Goal: Entertainment & Leisure: Consume media (video, audio)

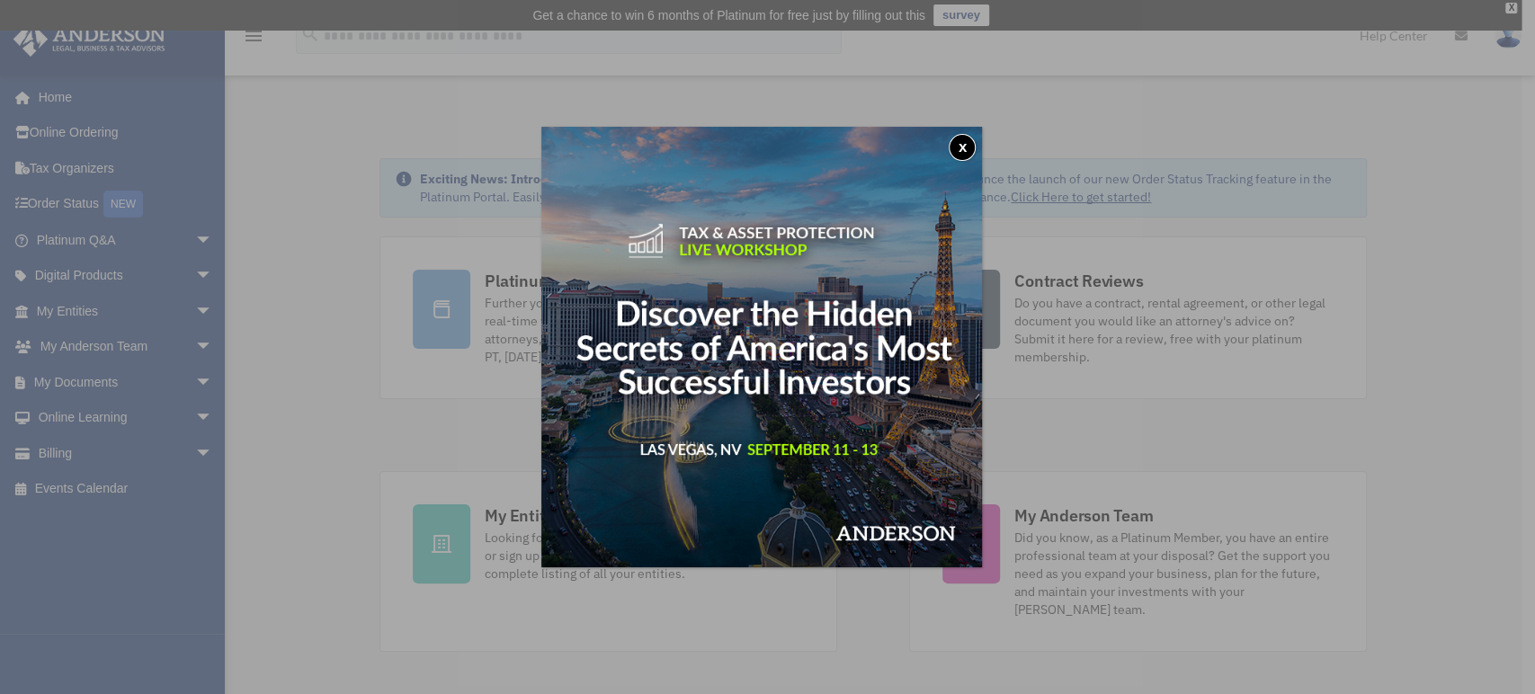
click at [965, 145] on button "x" at bounding box center [962, 147] width 27 height 27
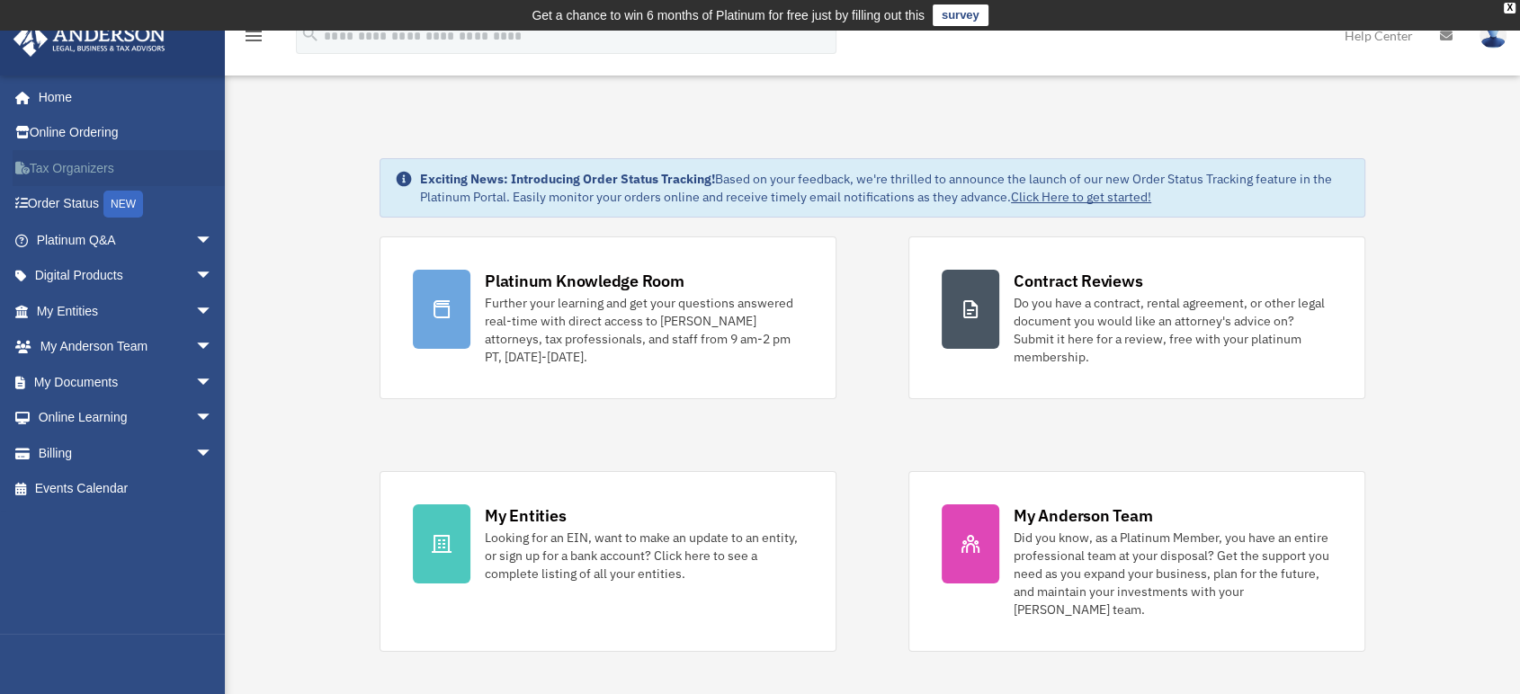
click at [105, 164] on link "Tax Organizers" at bounding box center [127, 168] width 228 height 36
drag, startPoint x: 144, startPoint y: 369, endPoint x: 272, endPoint y: 314, distance: 139.0
click at [195, 395] on span "arrow_drop_down" at bounding box center [213, 382] width 36 height 37
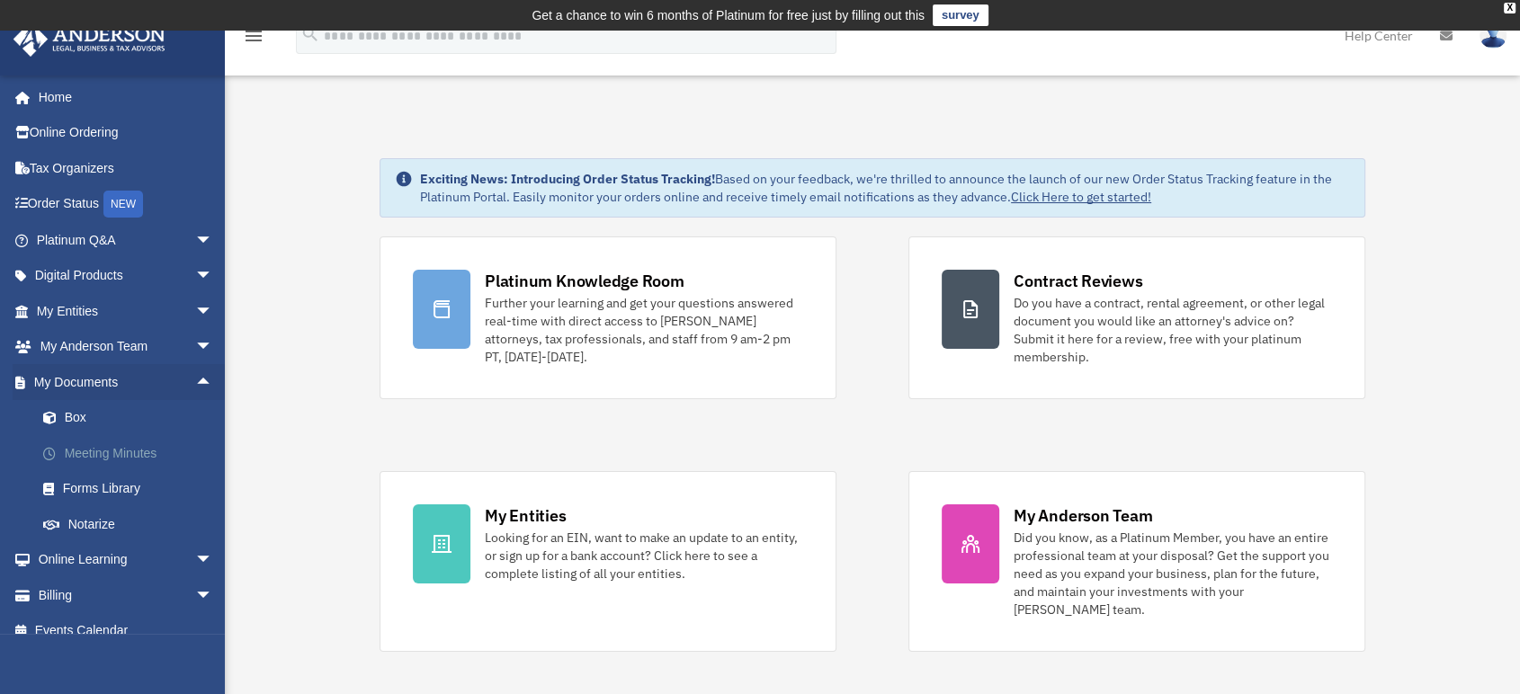
click at [127, 447] on link "Meeting Minutes" at bounding box center [132, 453] width 215 height 36
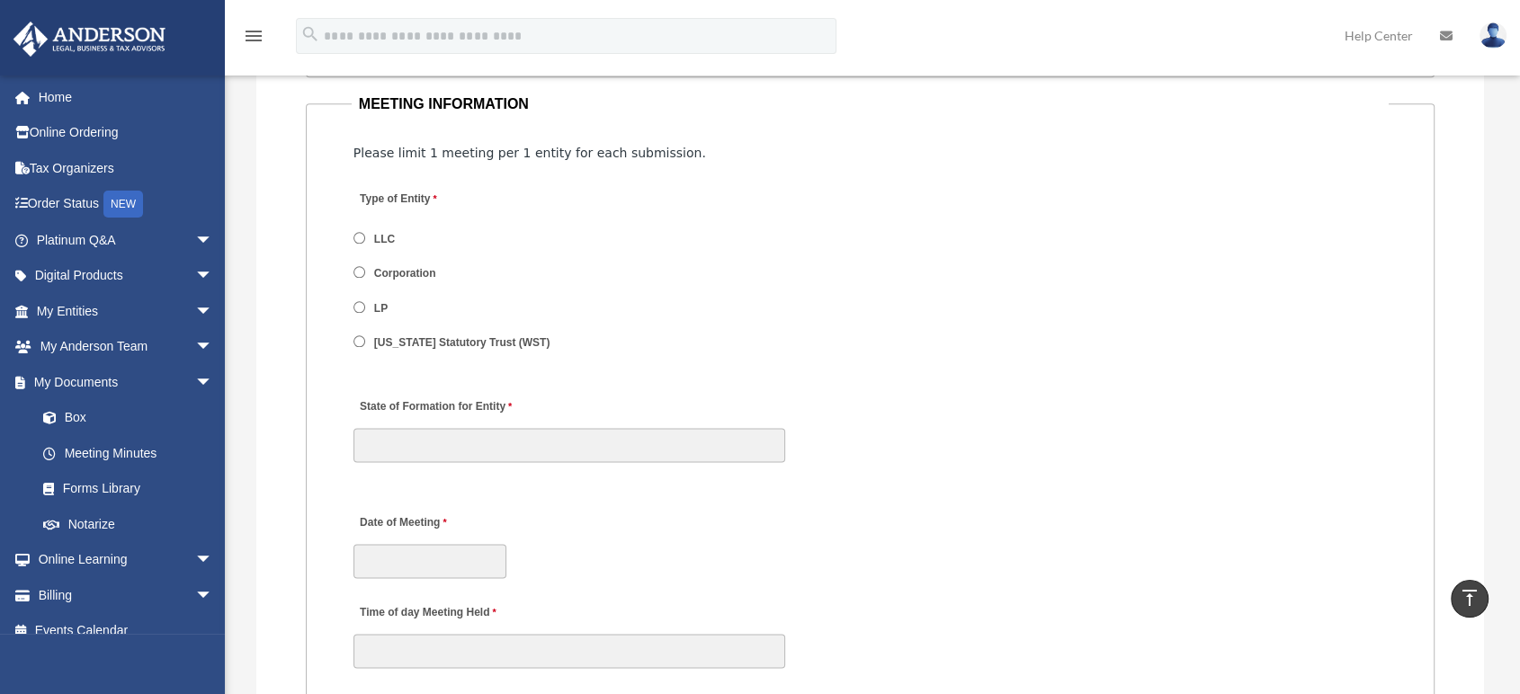
scroll to position [2209, 0]
click at [414, 260] on label "Corporation" at bounding box center [406, 268] width 74 height 16
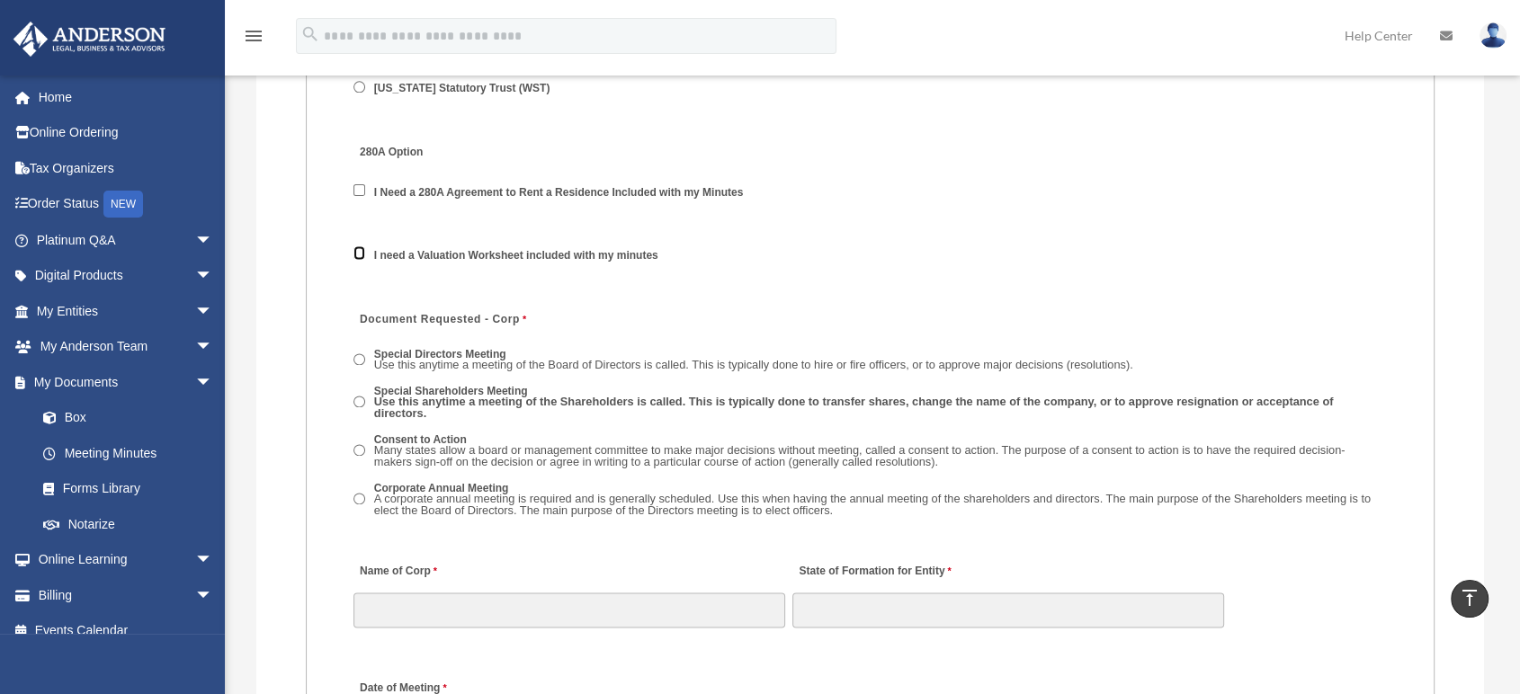
scroll to position [2461, 0]
click at [355, 483] on span "Corporate Annual Meeting A corporate annual meeting is required and is generall…" at bounding box center [869, 497] width 1033 height 45
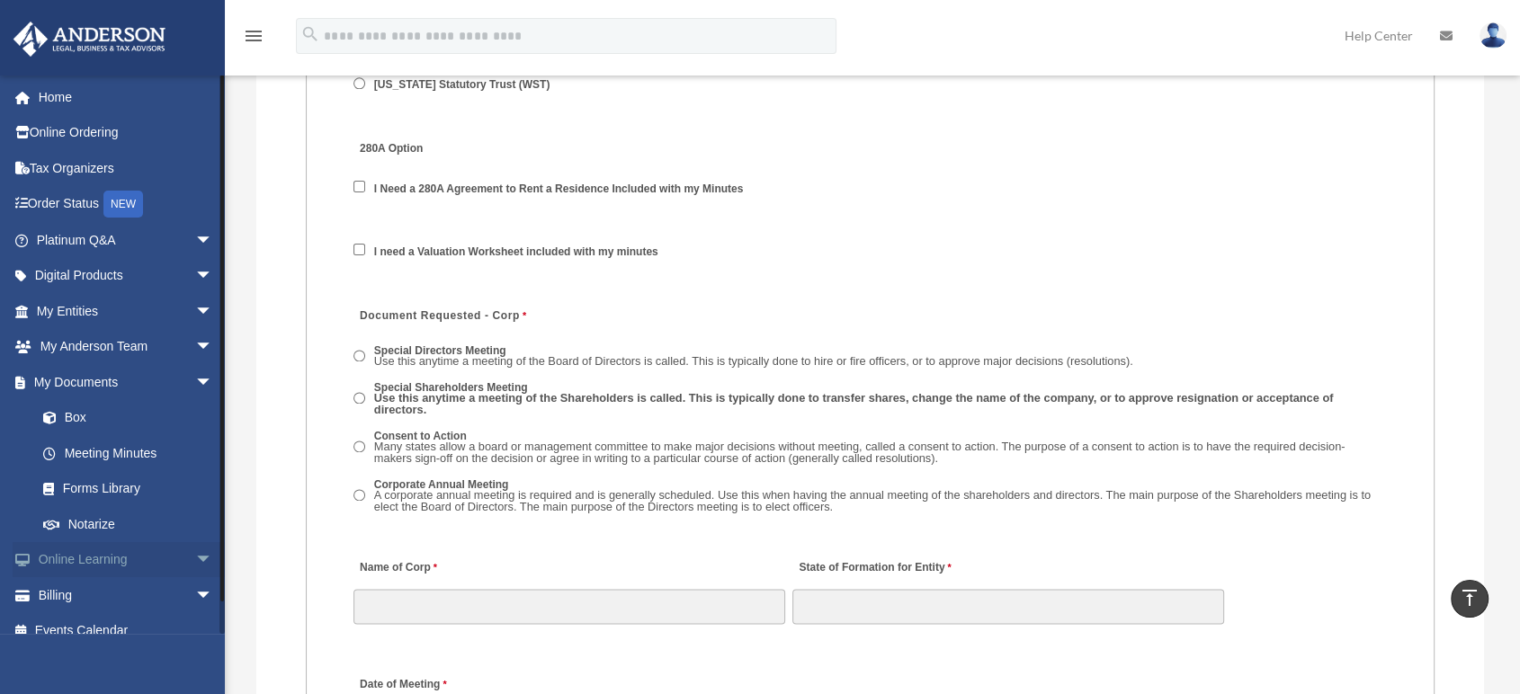
click at [143, 565] on link "Online Learning arrow_drop_down" at bounding box center [127, 560] width 228 height 36
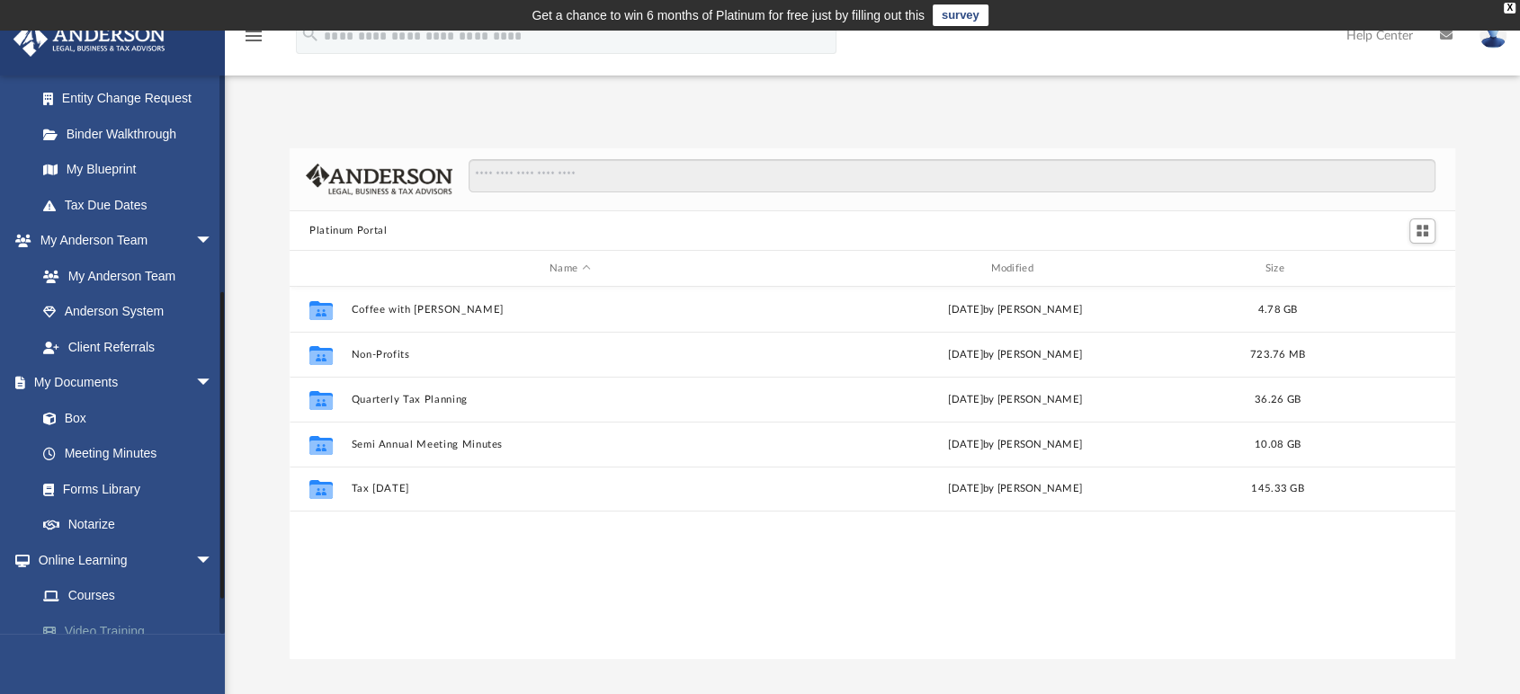
scroll to position [417, 0]
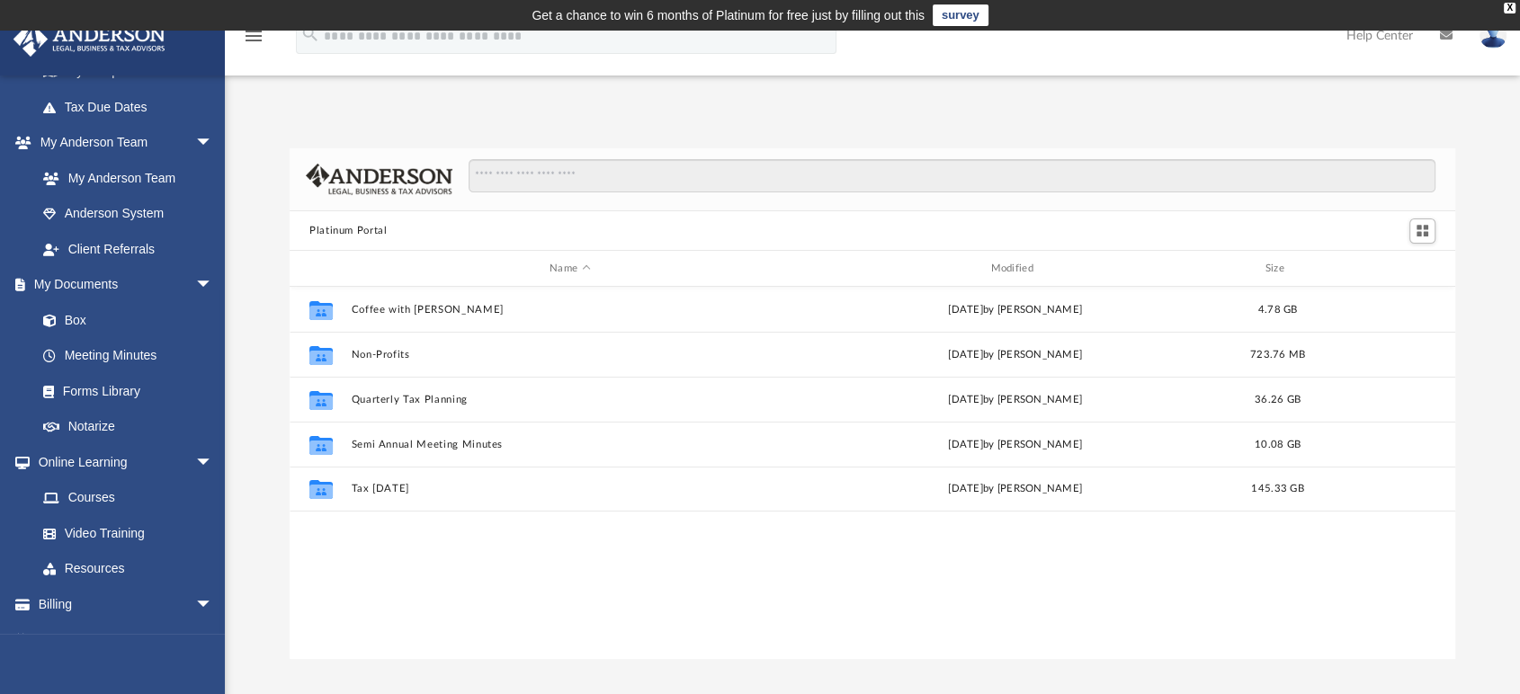
click at [245, 271] on div "Platinum Portal Name Modified Size Collaborated Folder Coffee with Carl Wed Aug…" at bounding box center [872, 404] width 1295 height 512
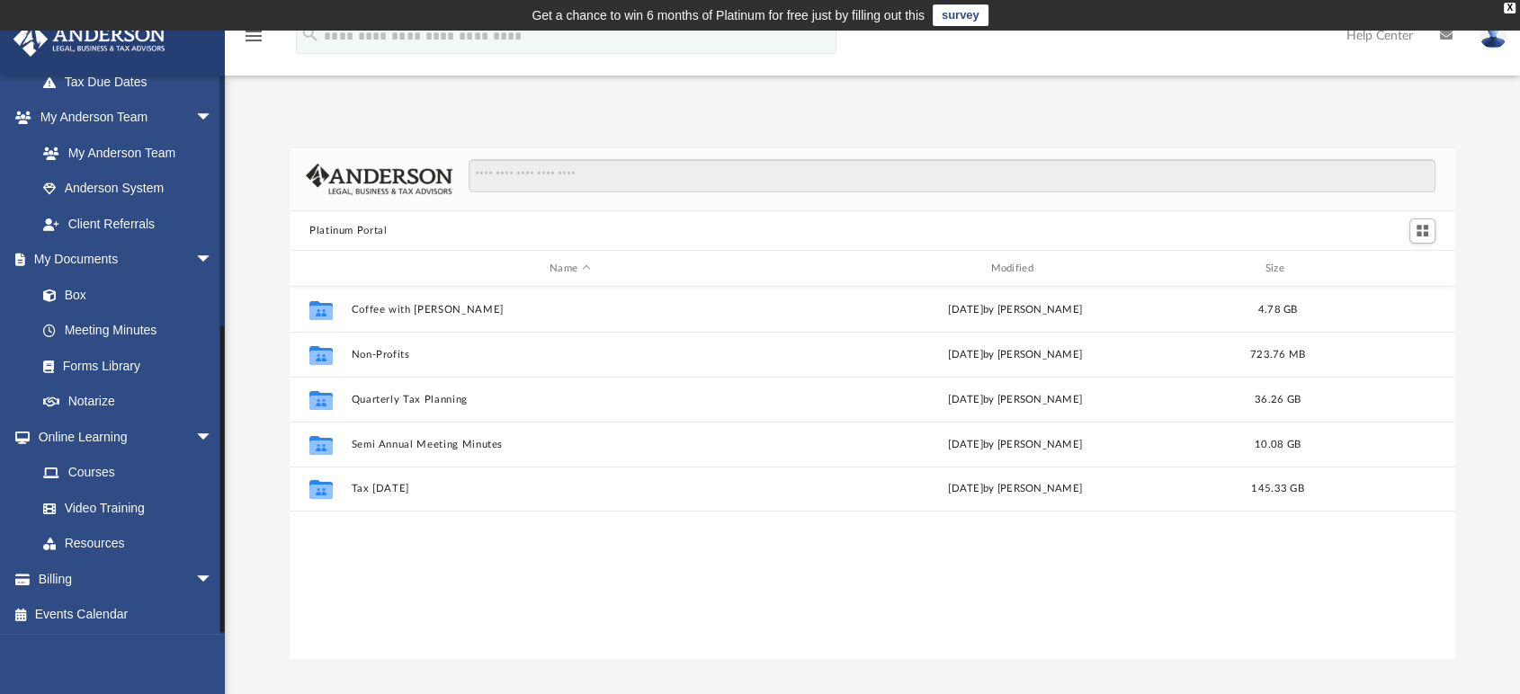
scroll to position [443, 0]
click at [128, 496] on link "Video Training" at bounding box center [132, 507] width 215 height 36
click at [108, 499] on link "Video Training" at bounding box center [132, 507] width 215 height 36
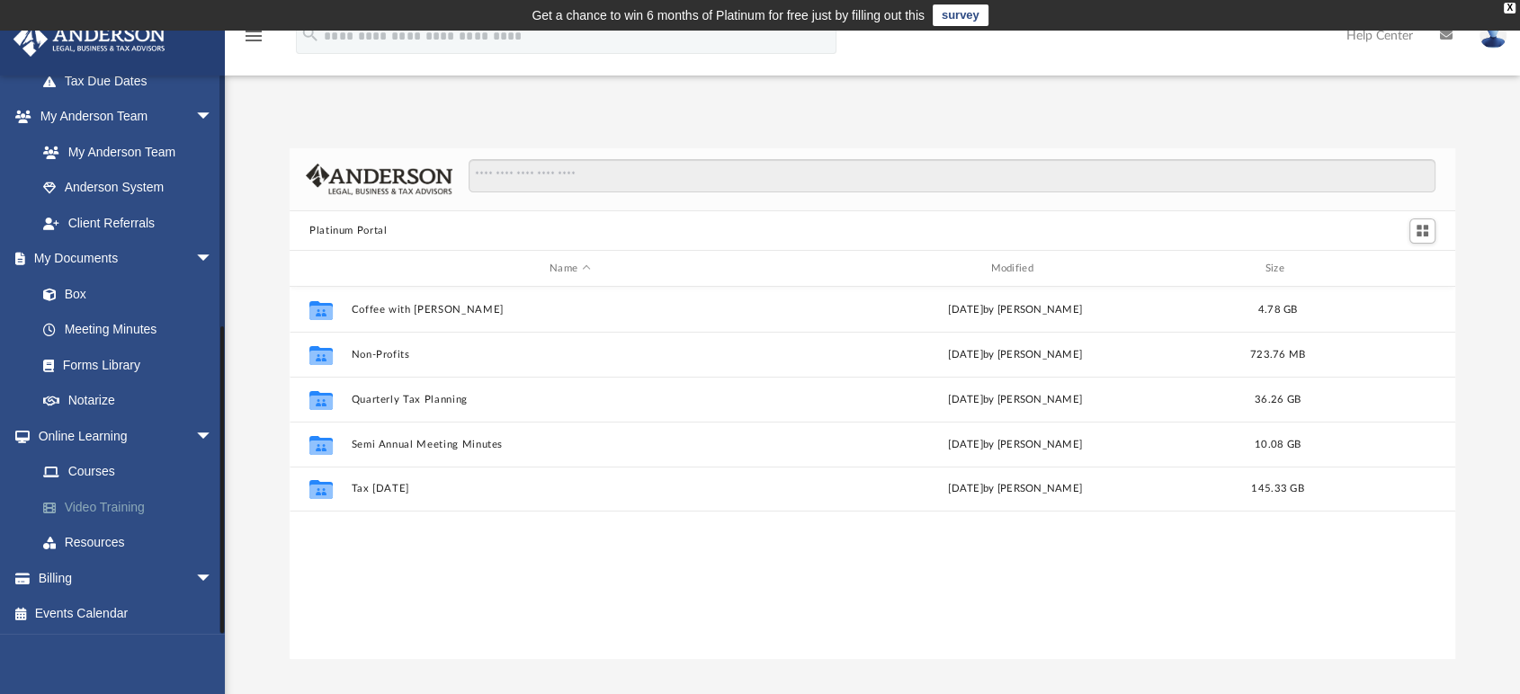
click at [108, 499] on link "Video Training" at bounding box center [132, 507] width 215 height 36
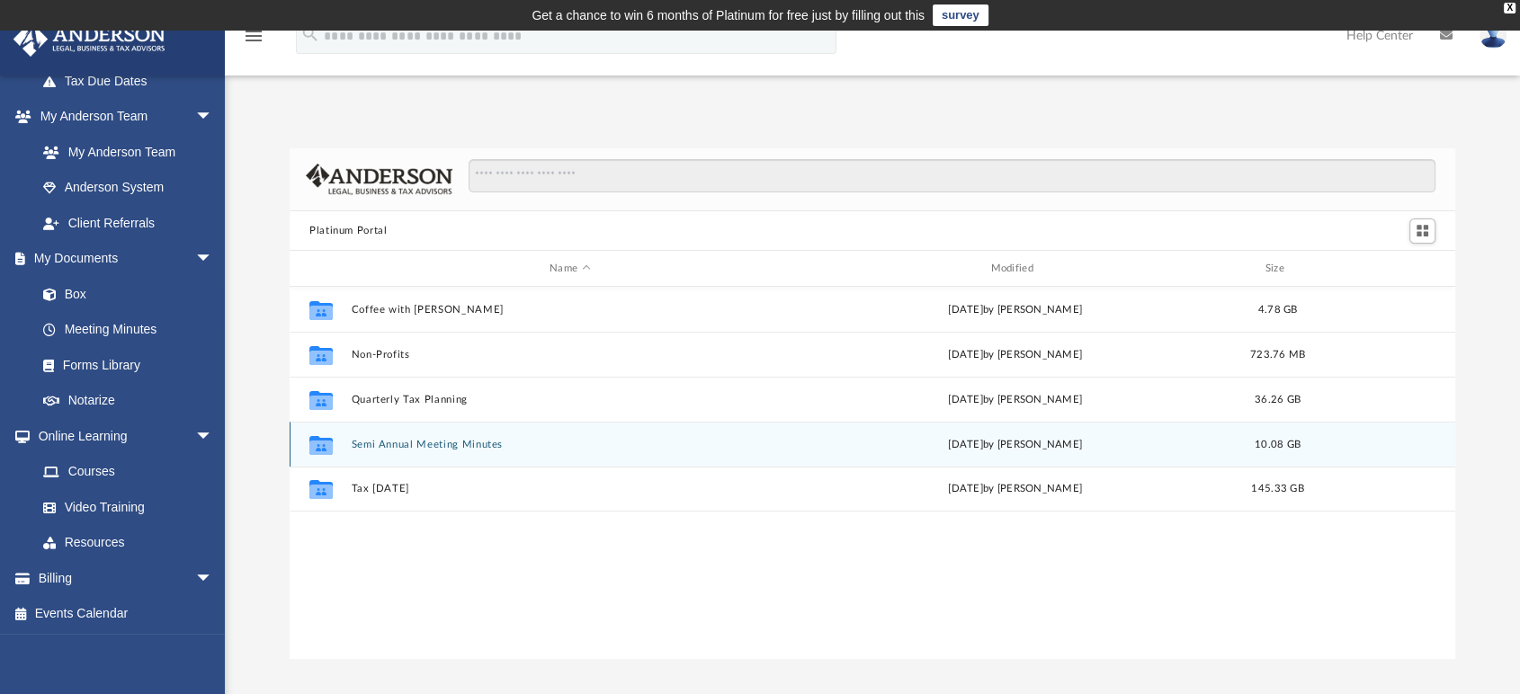
click at [415, 432] on div "Collaborated Folder Semi Annual Meeting Minutes [DATE] by [PERSON_NAME] 10.08 GB" at bounding box center [873, 444] width 1166 height 45
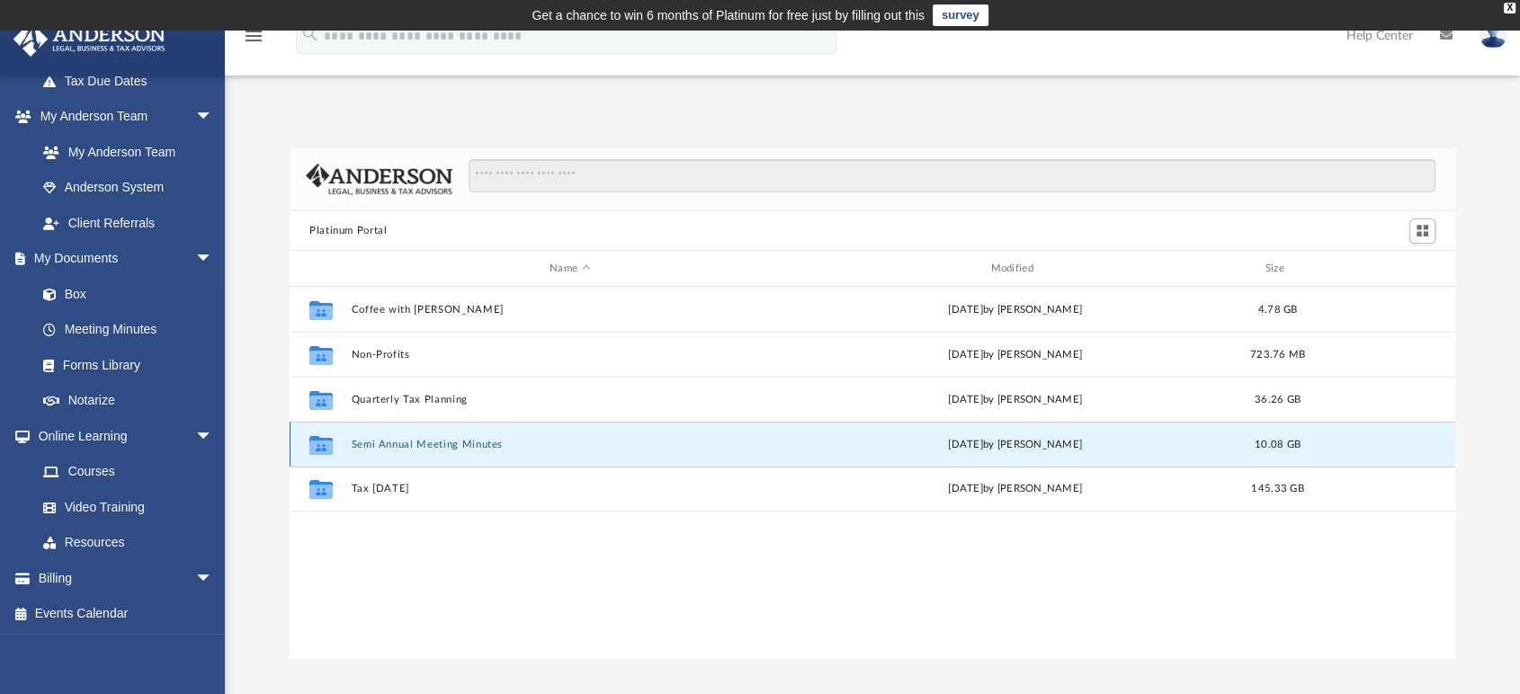
click at [415, 432] on div "Collaborated Folder Semi Annual Meeting Minutes [DATE] by [PERSON_NAME] 10.08 GB" at bounding box center [873, 444] width 1166 height 45
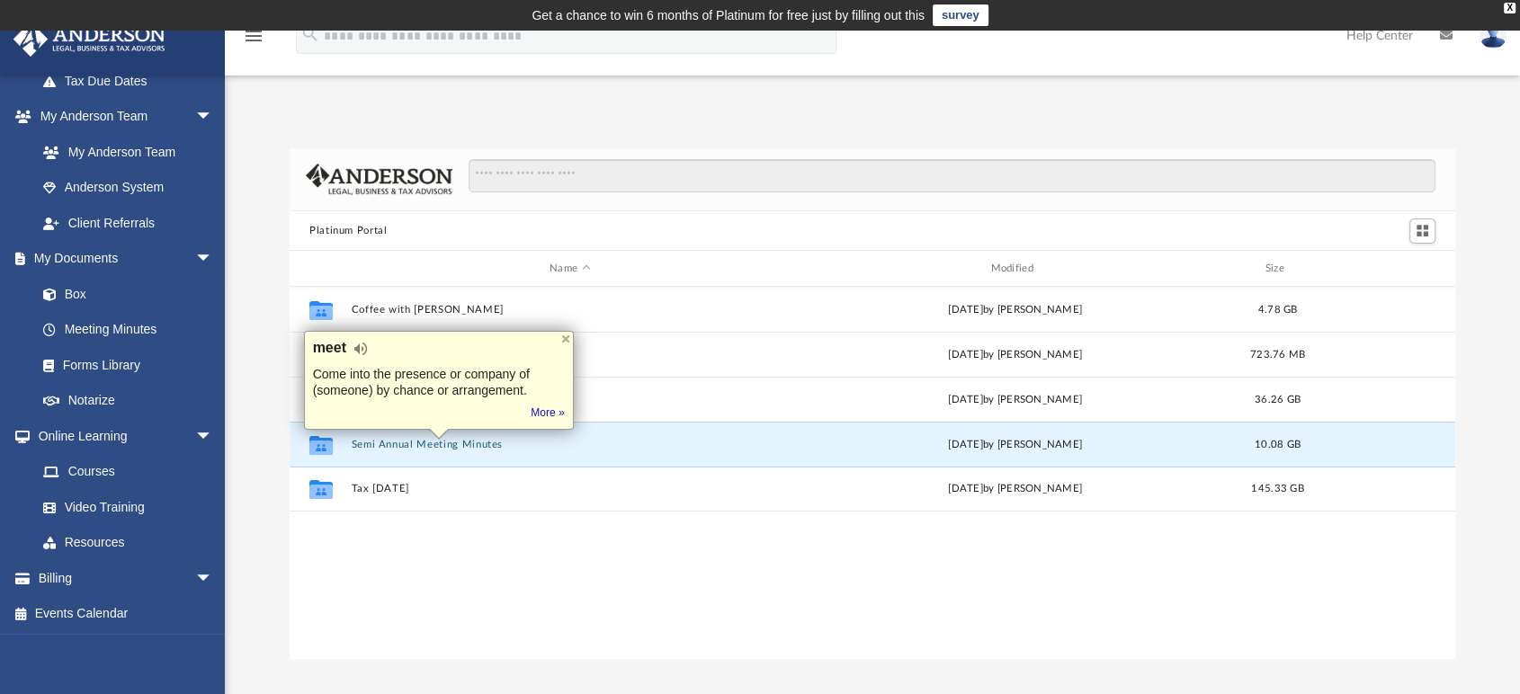
click at [446, 556] on div "Collaborated Folder Coffee with [PERSON_NAME][DATE] by [PERSON_NAME] 4.78 GB Co…" at bounding box center [873, 473] width 1166 height 372
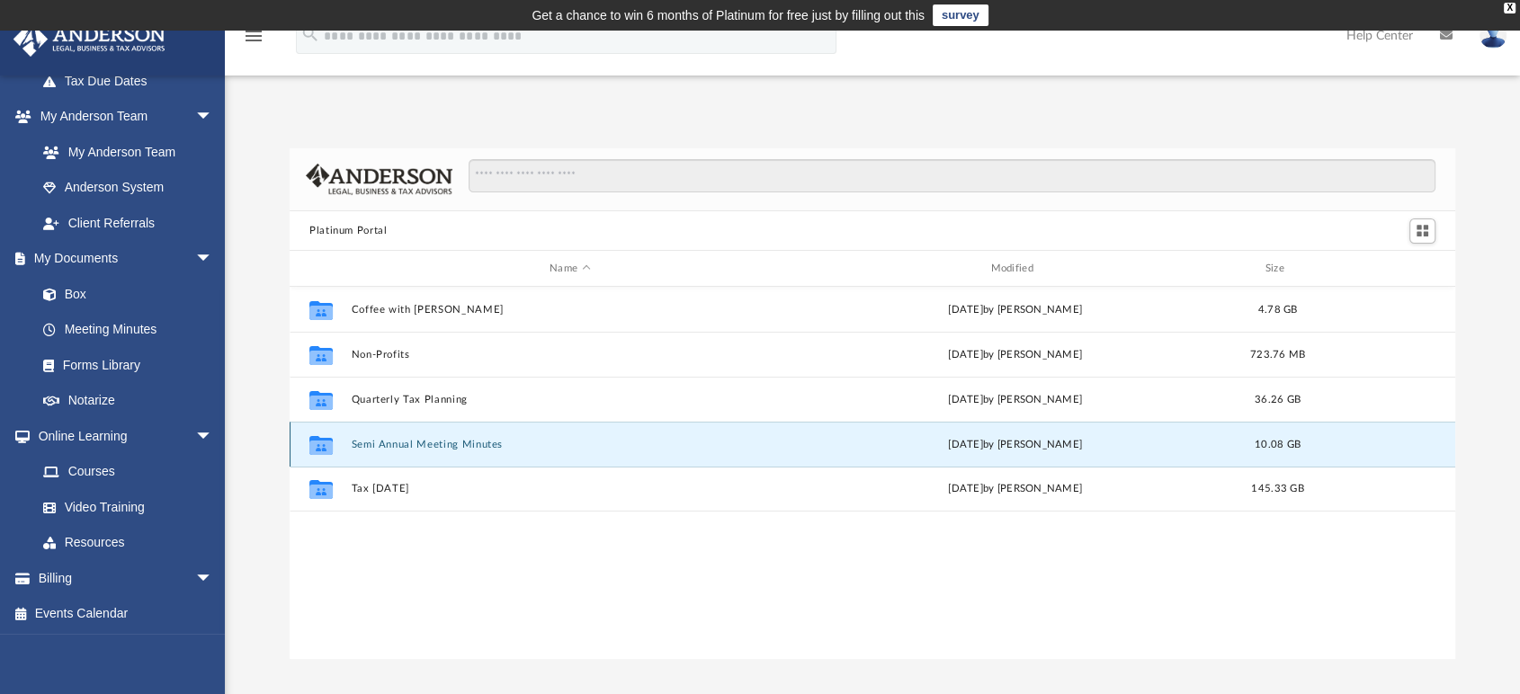
click at [440, 447] on button "Semi Annual Meeting Minutes" at bounding box center [570, 445] width 437 height 12
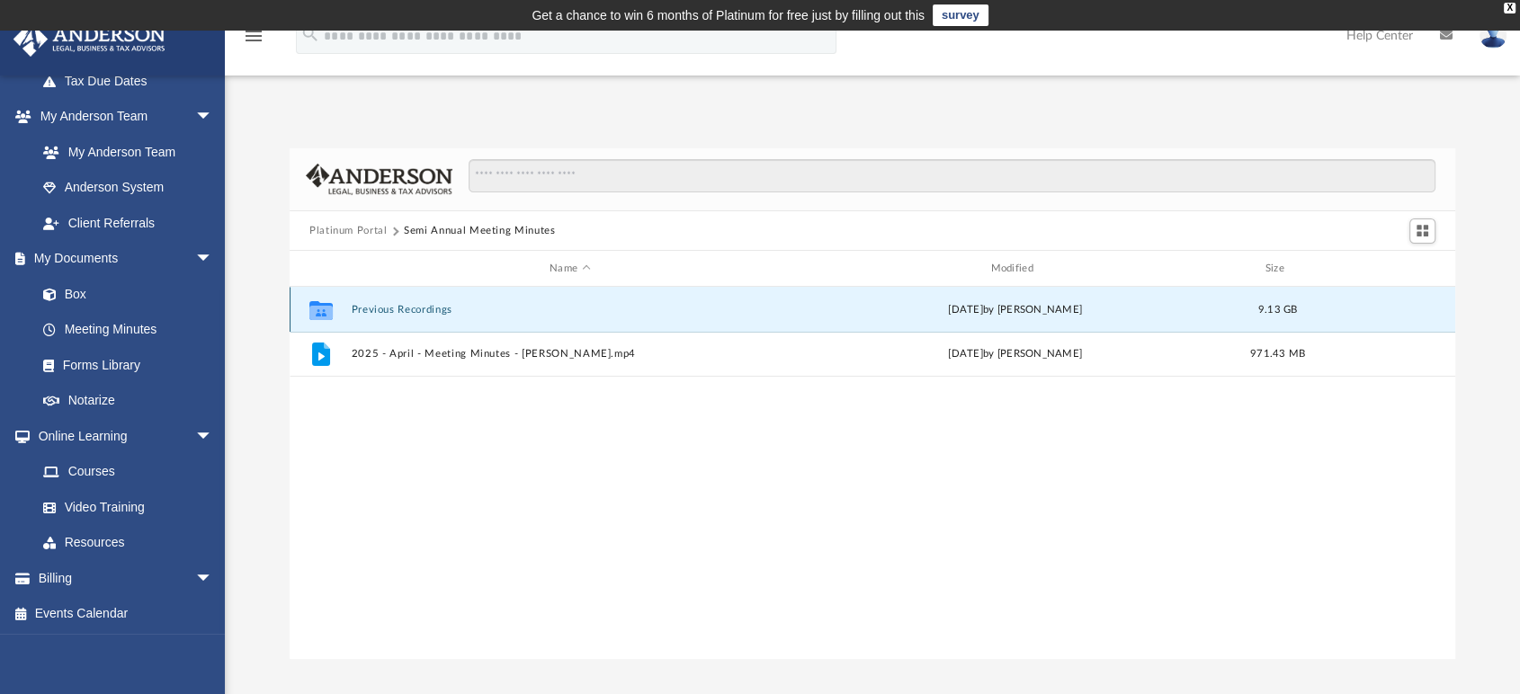
click at [411, 306] on button "Previous Recordings" at bounding box center [570, 310] width 437 height 12
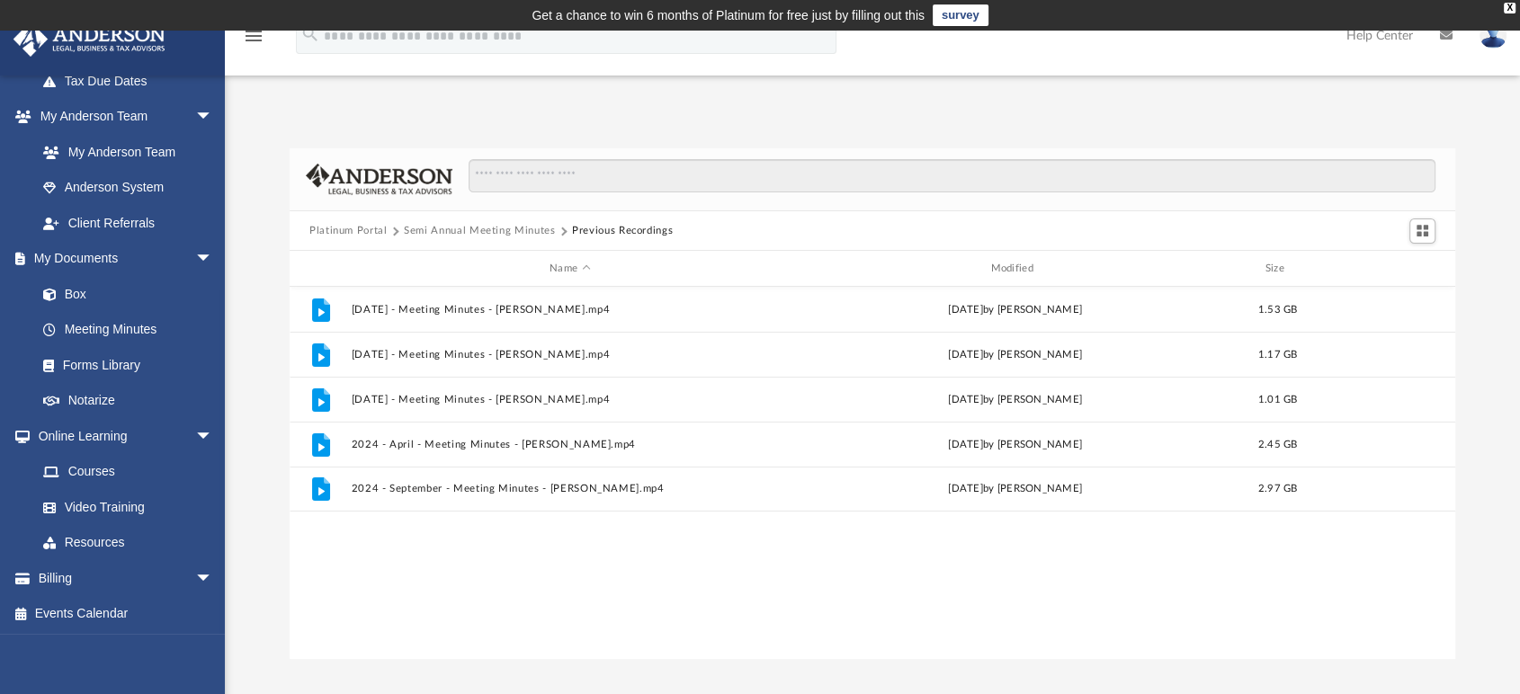
click at [403, 248] on div "Platinum Portal Semi Annual Meeting Minutes Previous Recordings" at bounding box center [873, 231] width 1166 height 40
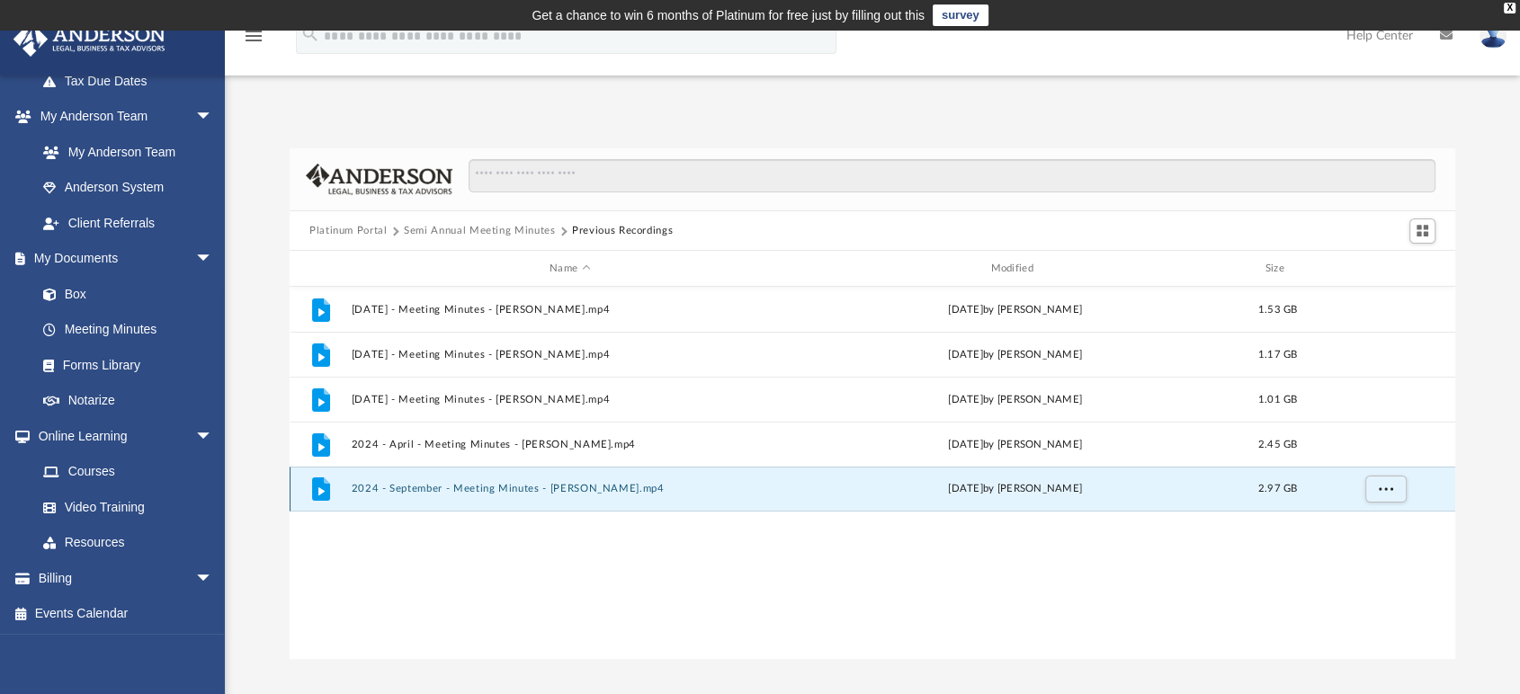
click at [444, 491] on button "2024 - September - Meeting Minutes - [PERSON_NAME].mp4" at bounding box center [570, 490] width 437 height 12
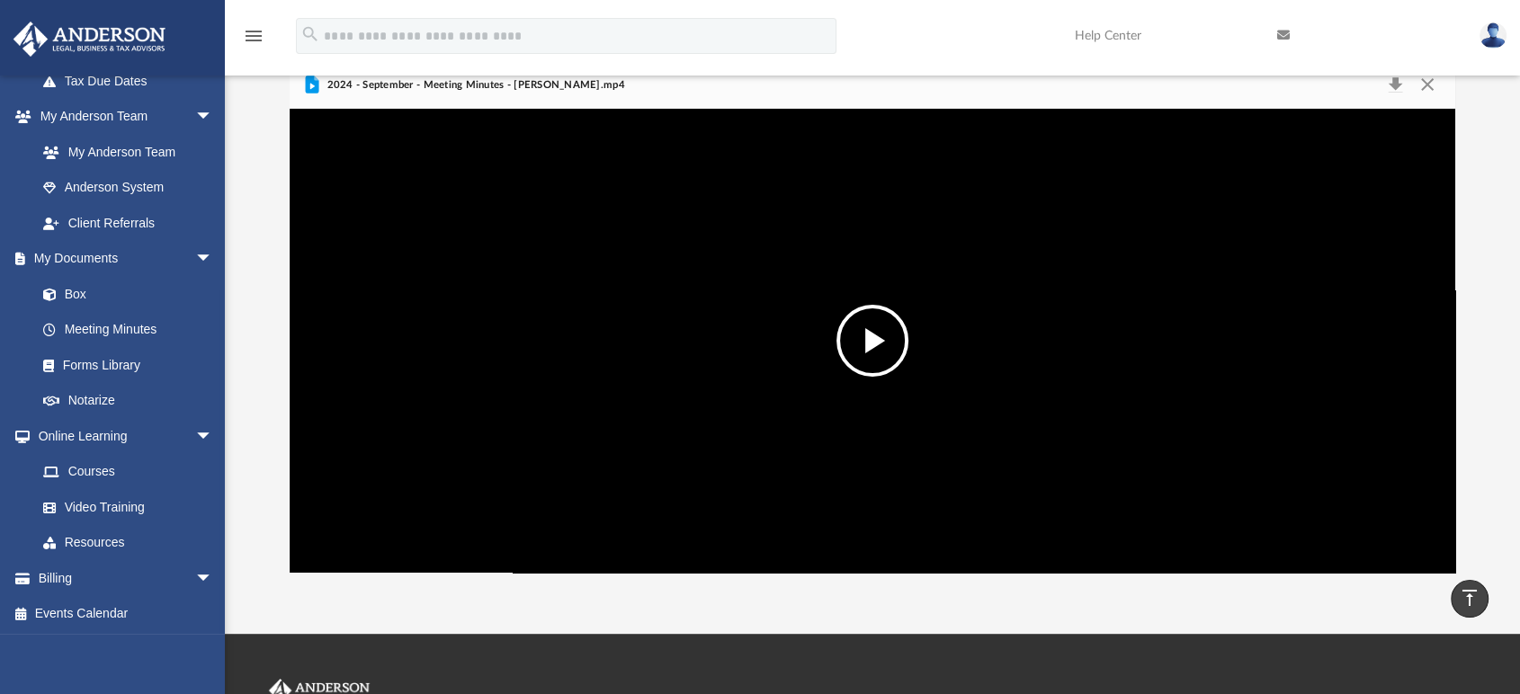
scroll to position [76, 0]
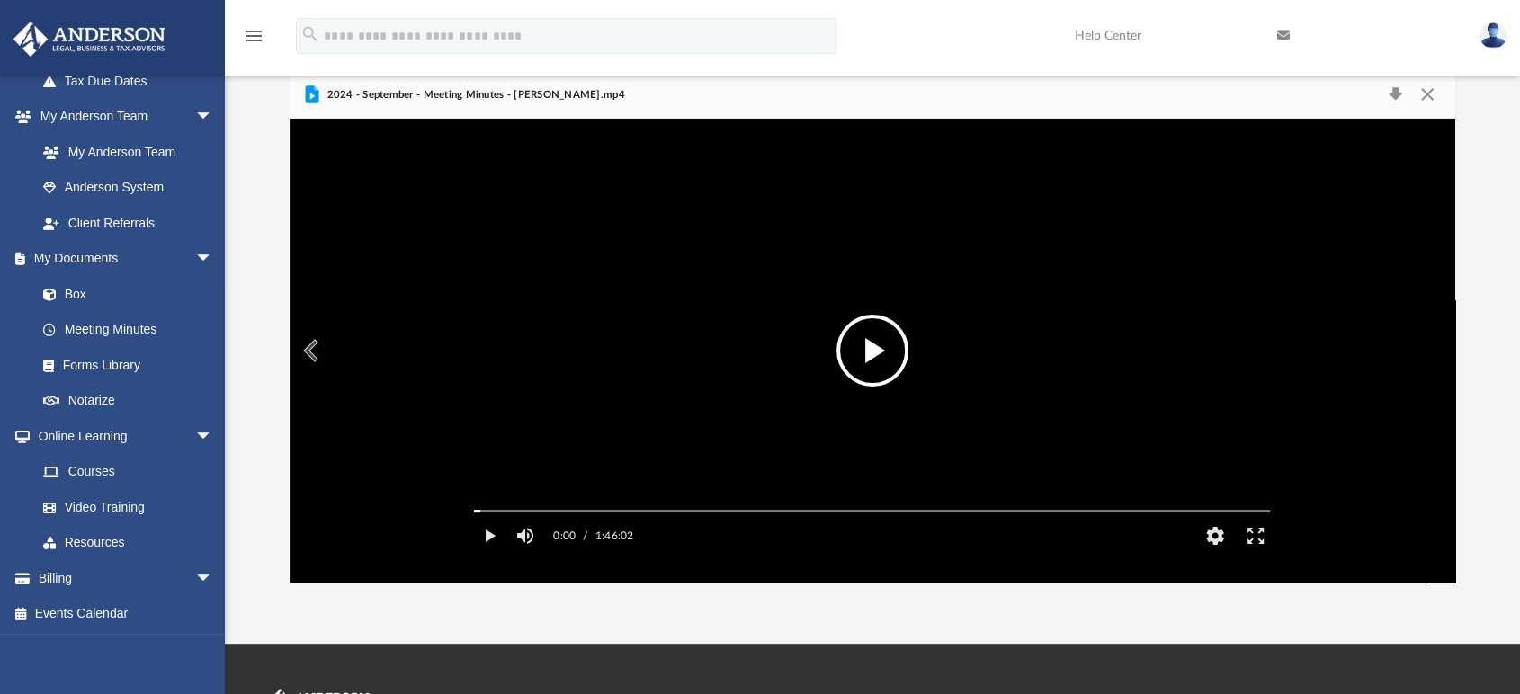
click at [874, 348] on button "File preview" at bounding box center [872, 351] width 72 height 72
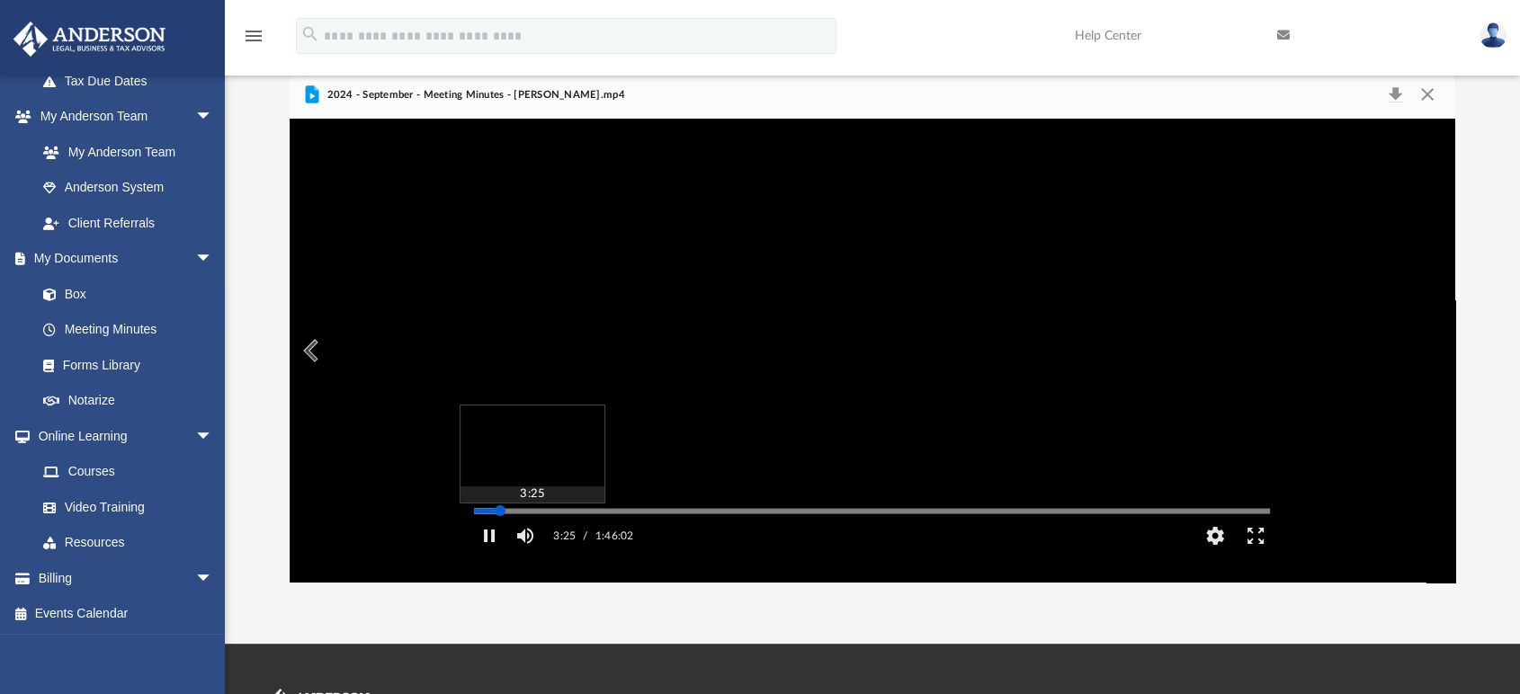
click at [500, 513] on div "Media Slider" at bounding box center [872, 511] width 796 height 3
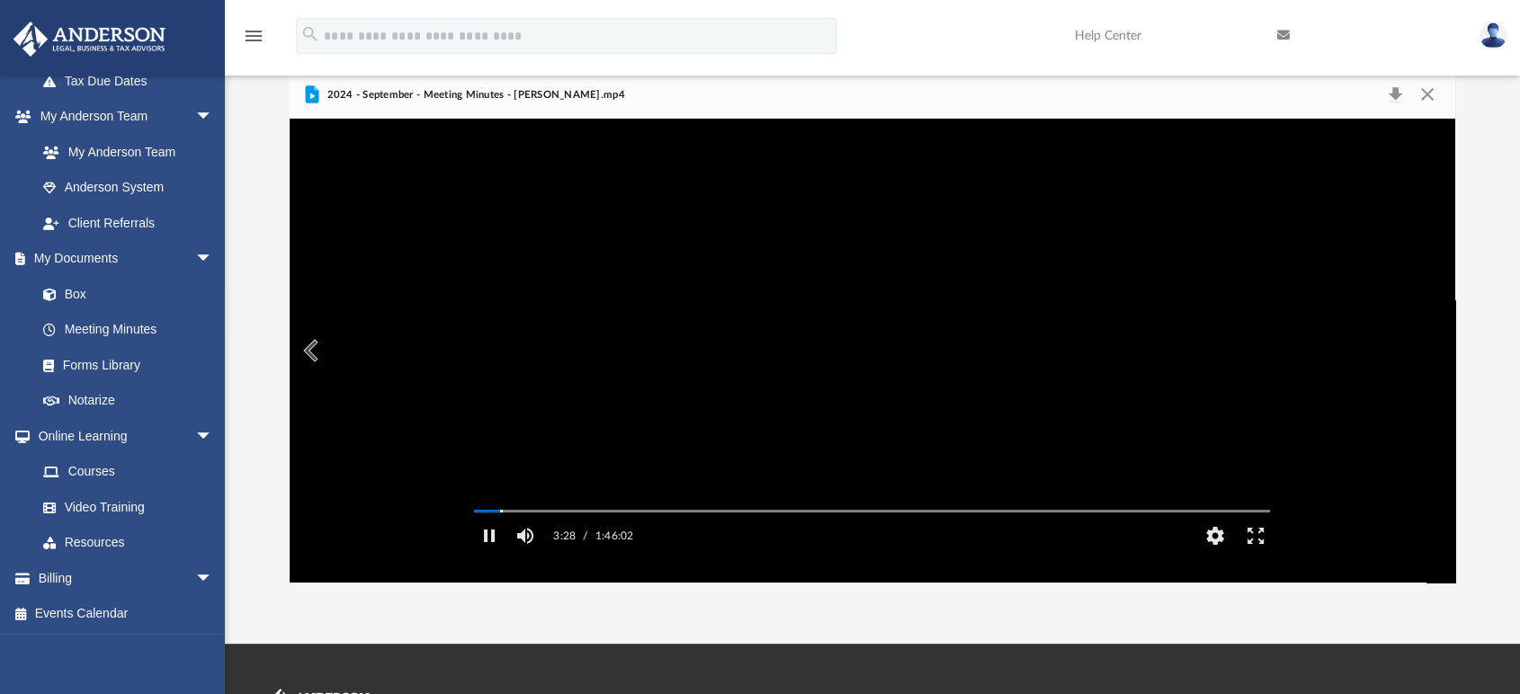
click at [513, 527] on video "File preview" at bounding box center [872, 351] width 825 height 413
click at [510, 534] on div "Autoplay Disabled Speed Normal Quality Auto Subtitles/CC Off Audio Autoplay Dis…" at bounding box center [873, 351] width 1166 height 464
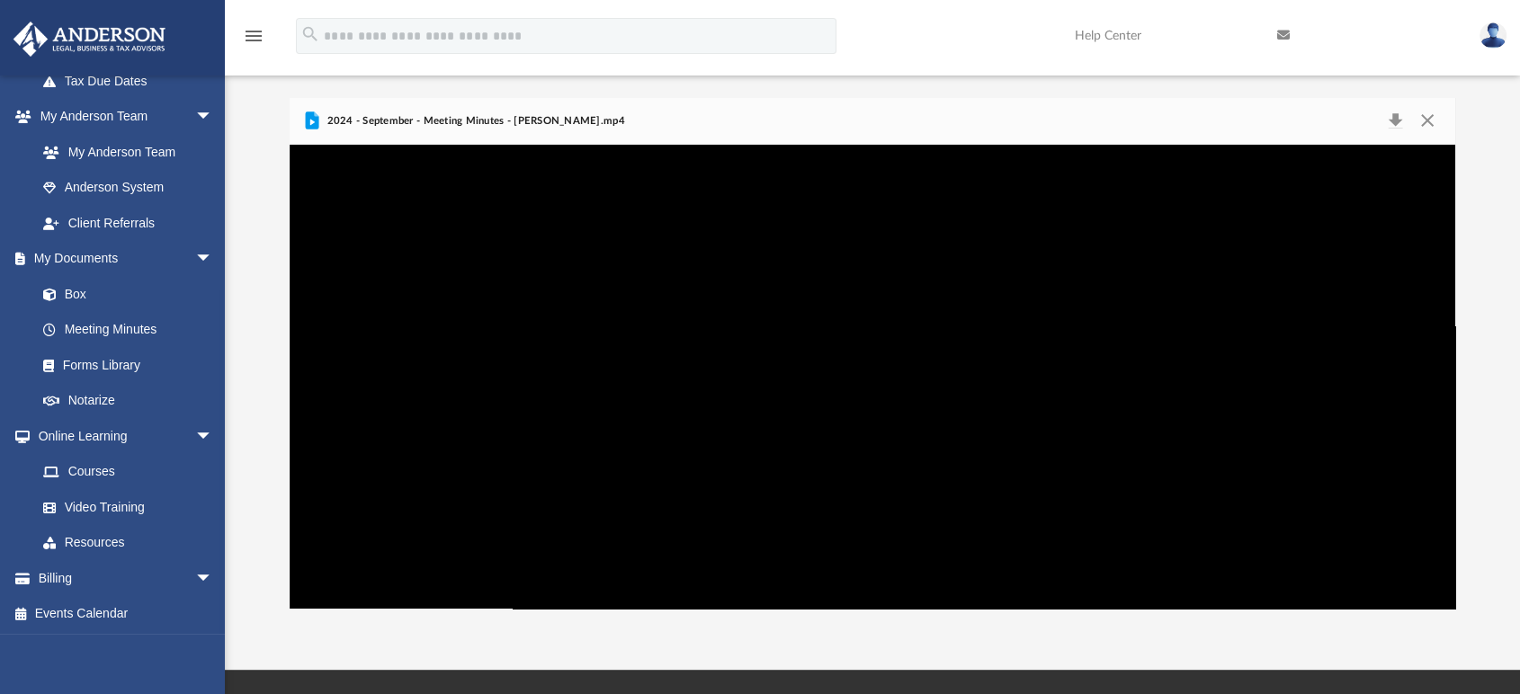
scroll to position [47, 0]
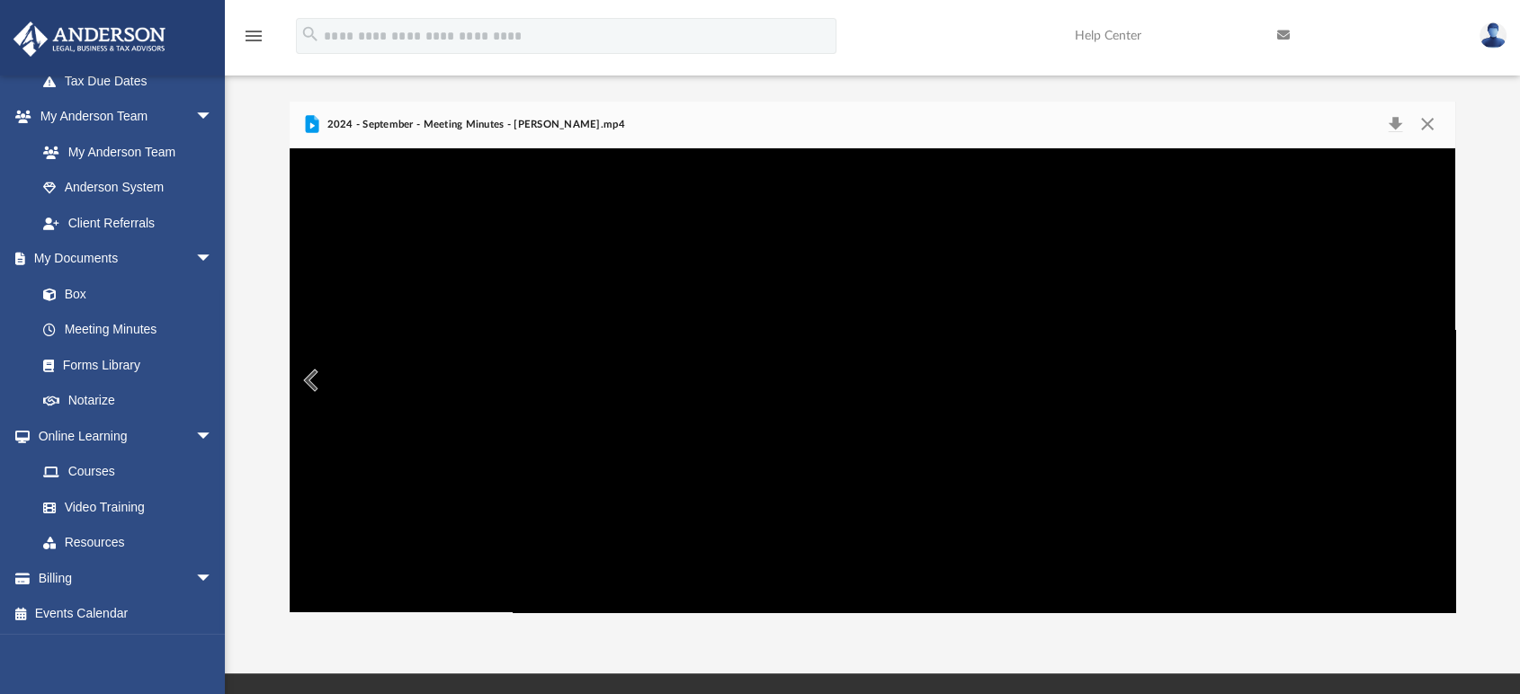
click at [387, 517] on div "Autoplay Disabled Speed Normal Quality Auto Subtitles/CC Off Audio Autoplay Dis…" at bounding box center [873, 380] width 1166 height 464
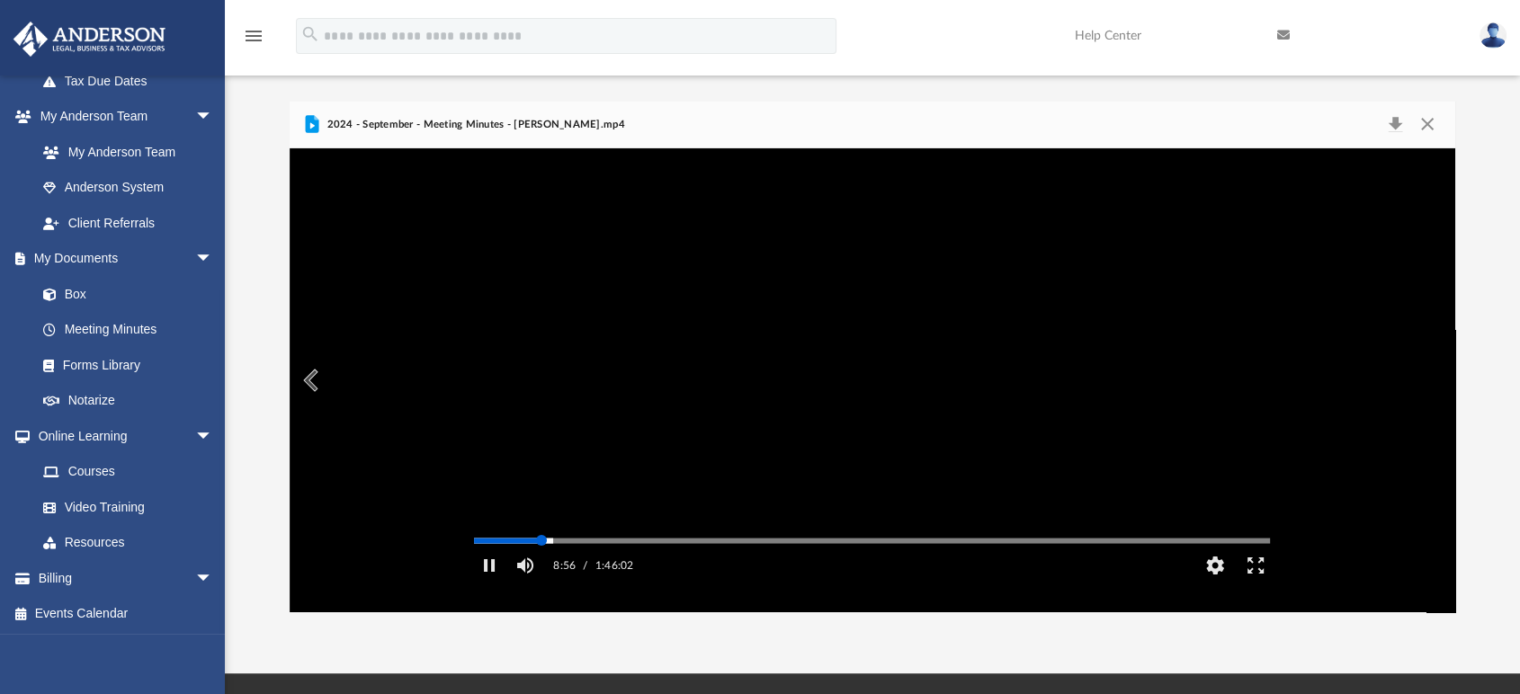
click at [541, 546] on div "Media Slider" at bounding box center [541, 540] width 11 height 11
click at [1206, 582] on button "HD" at bounding box center [1215, 566] width 40 height 36
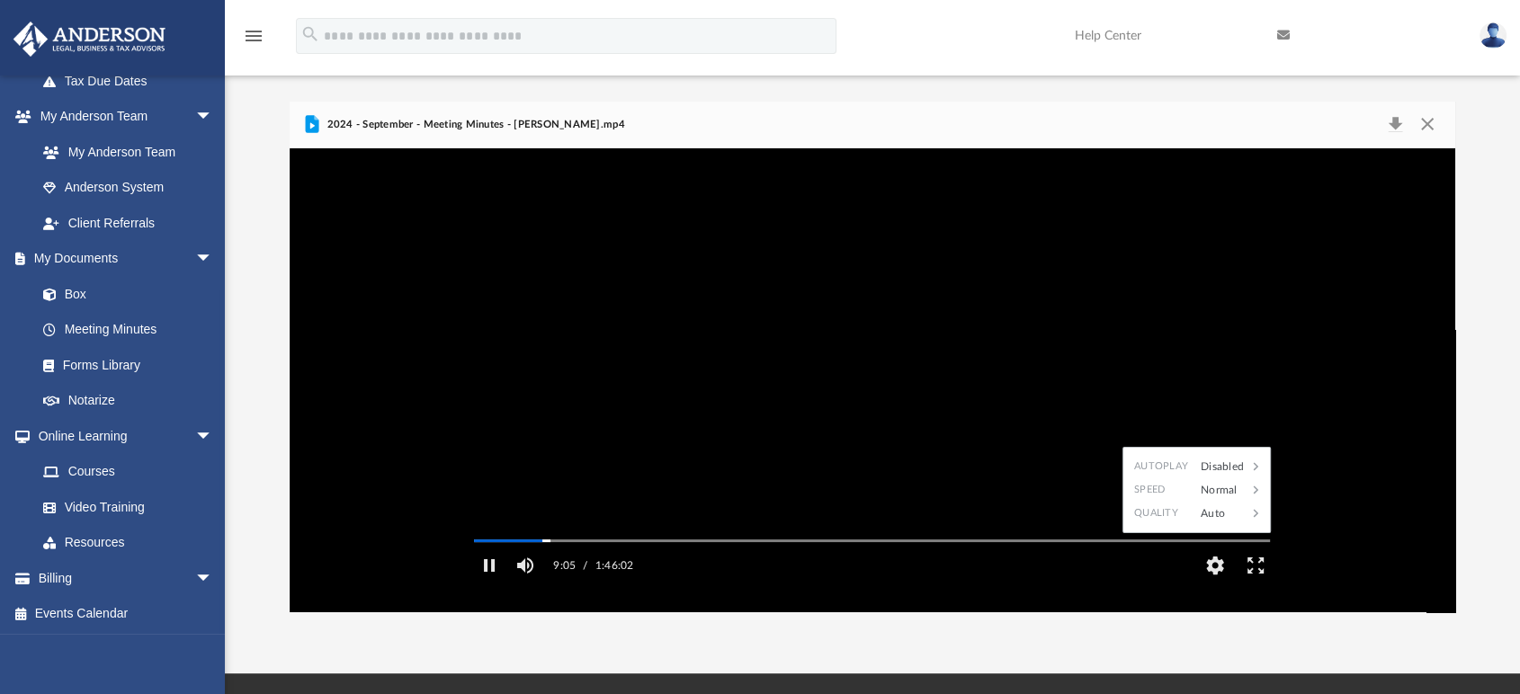
click at [997, 632] on div "App [EMAIL_ADDRESS][DOMAIN_NAME] Sign Out [EMAIL_ADDRESS][DOMAIN_NAME] Home Onl…" at bounding box center [760, 329] width 1520 height 690
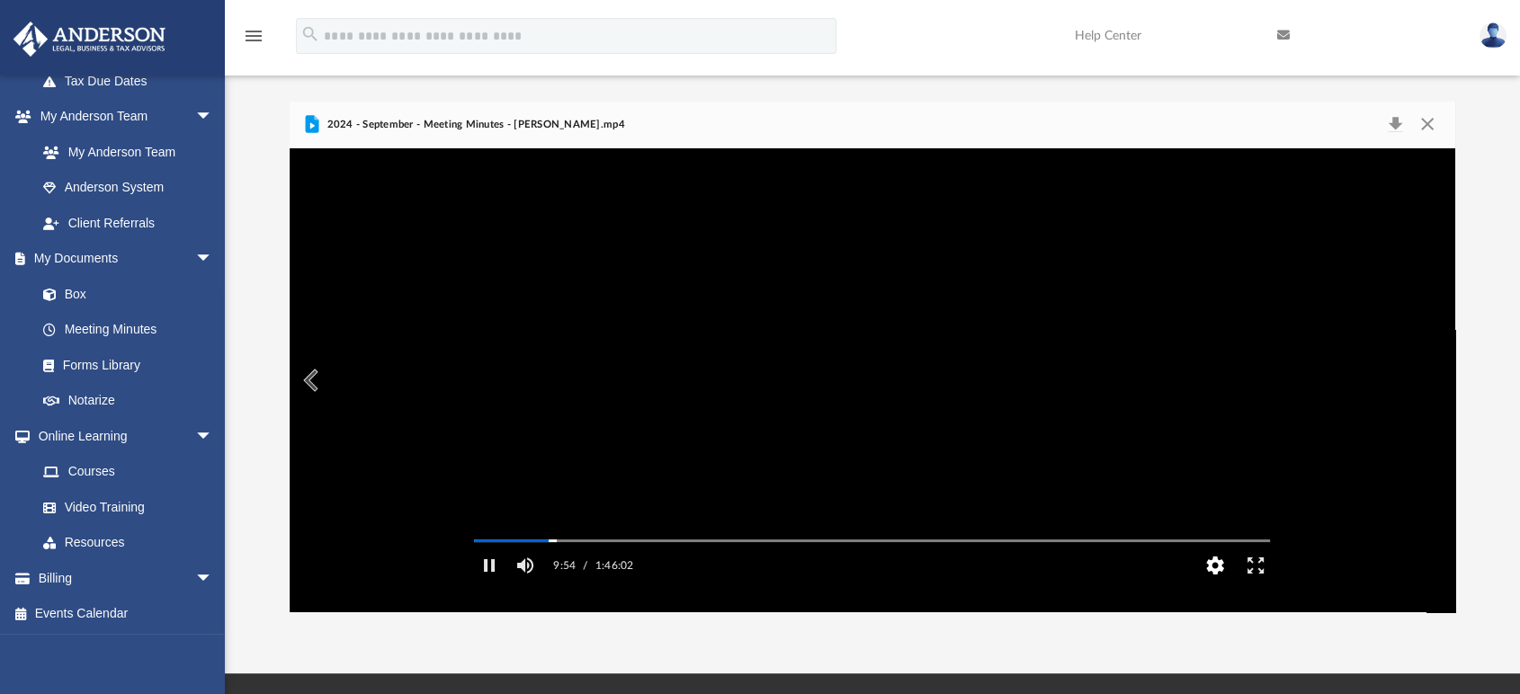
click at [1217, 582] on button "HD" at bounding box center [1215, 566] width 40 height 36
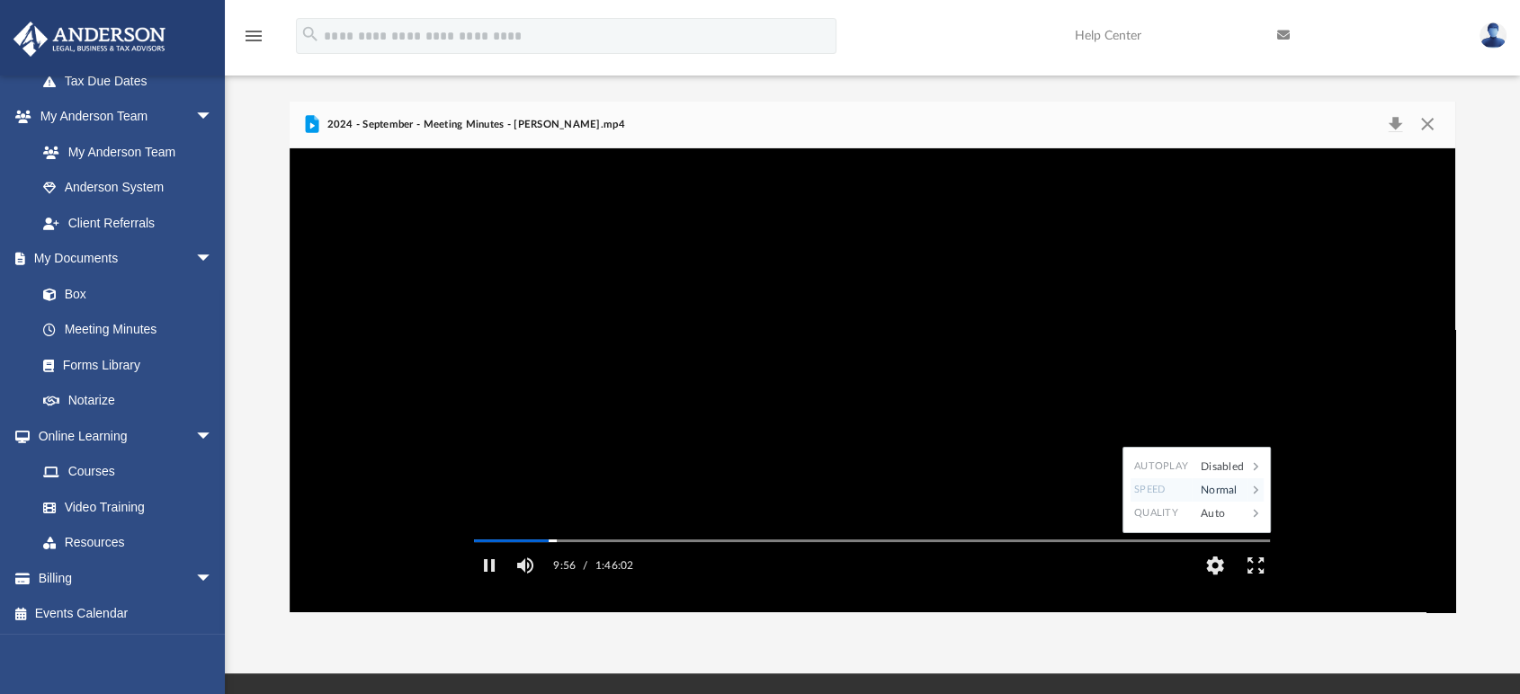
click at [1185, 502] on div "Speed" at bounding box center [1160, 489] width 61 height 23
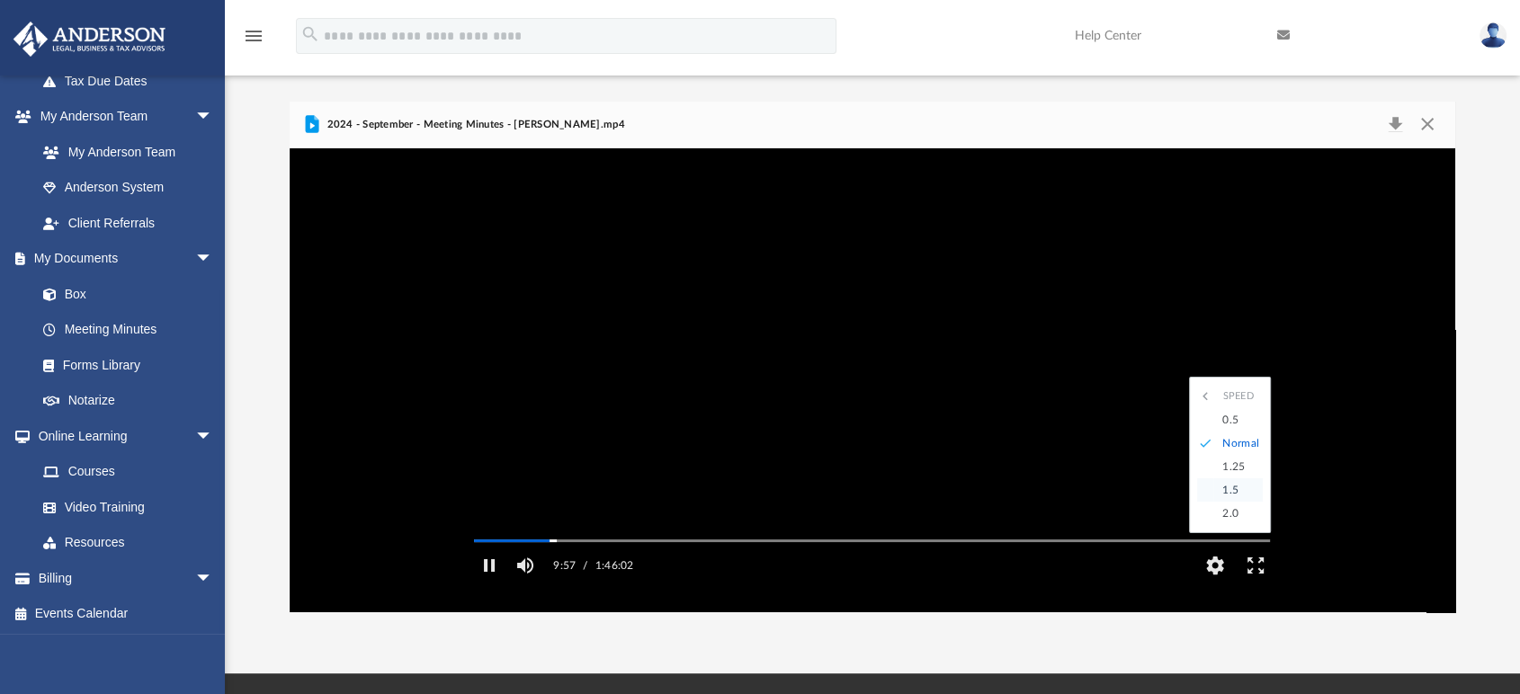
click at [1228, 502] on div "1.5" at bounding box center [1237, 489] width 49 height 23
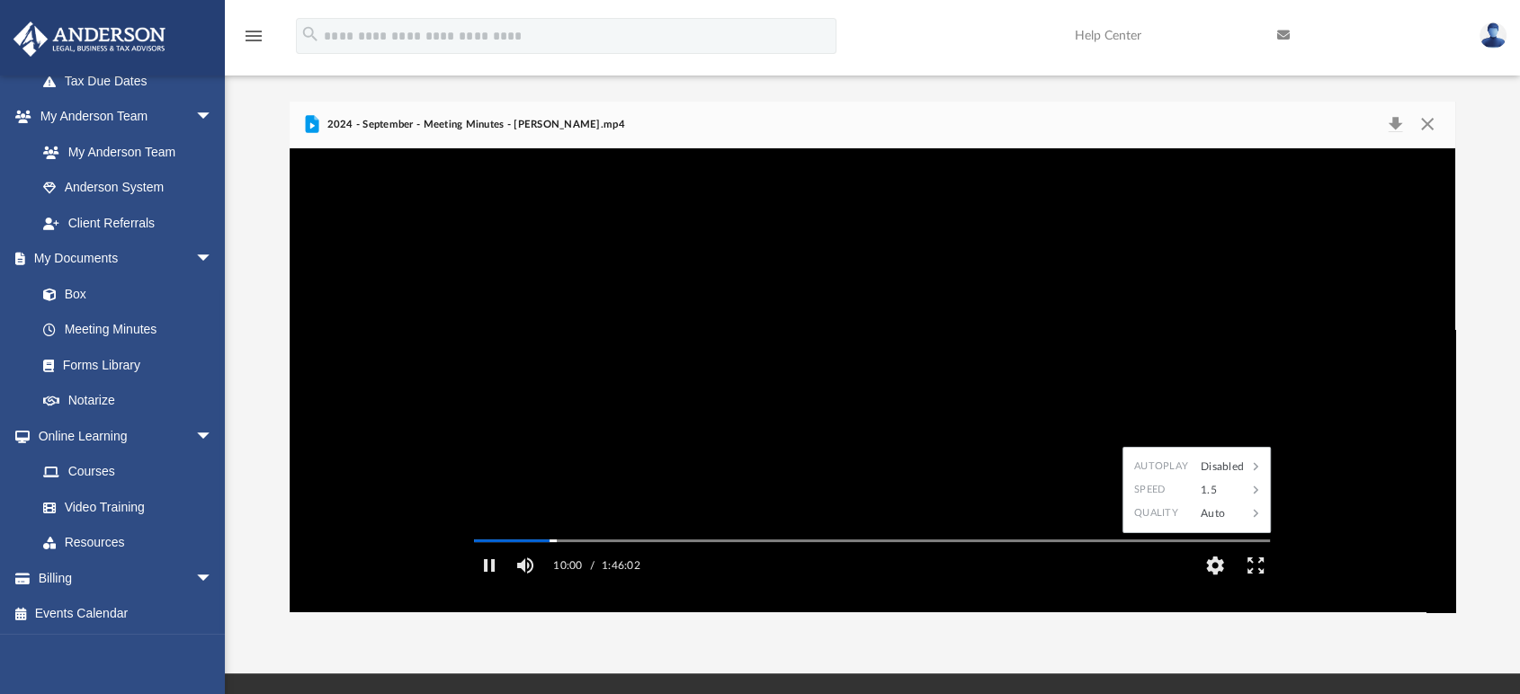
click at [878, 636] on div "App [EMAIL_ADDRESS][DOMAIN_NAME] Sign Out [EMAIL_ADDRESS][DOMAIN_NAME] Home Onl…" at bounding box center [760, 329] width 1520 height 690
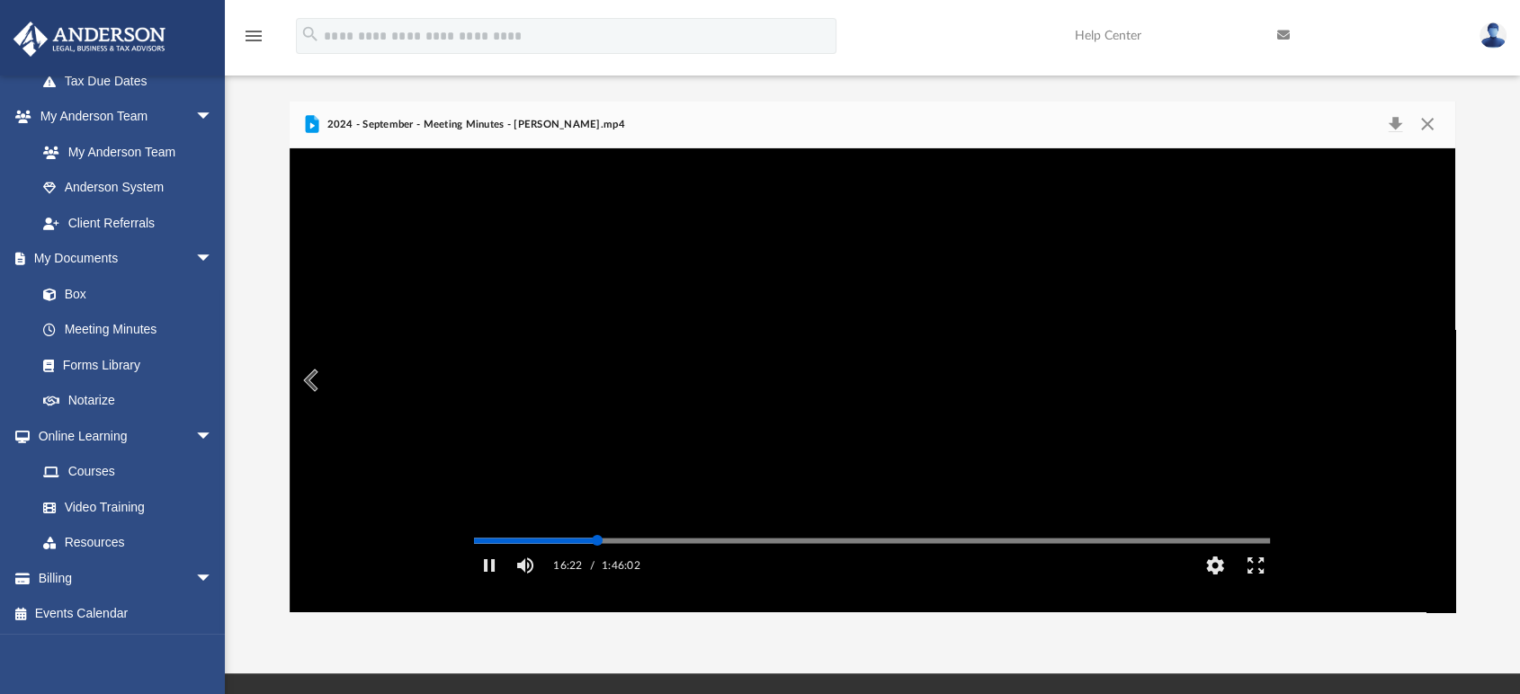
click at [597, 542] on div "Media Slider" at bounding box center [872, 541] width 796 height 3
click at [659, 399] on video "File preview" at bounding box center [872, 380] width 825 height 413
click at [583, 548] on div "Media Slider" at bounding box center [872, 540] width 825 height 14
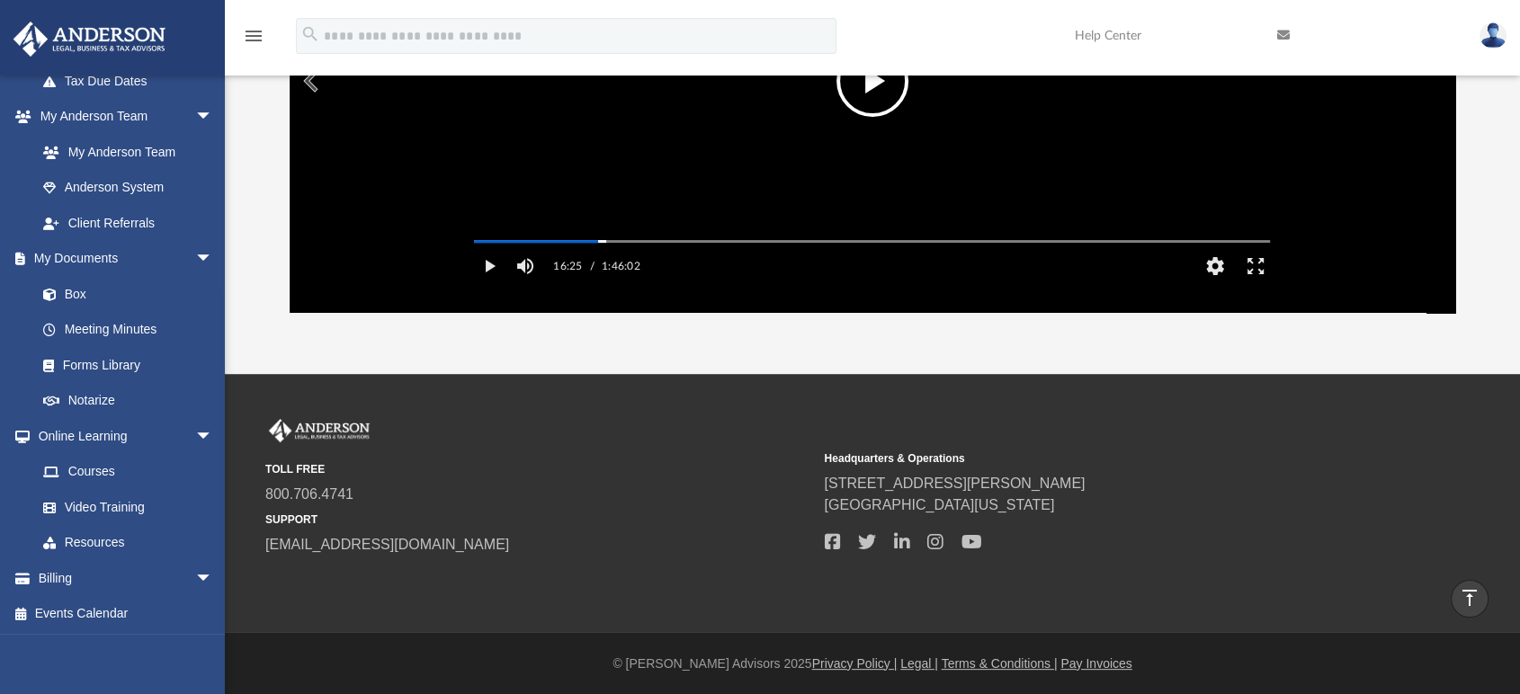
scroll to position [0, 0]
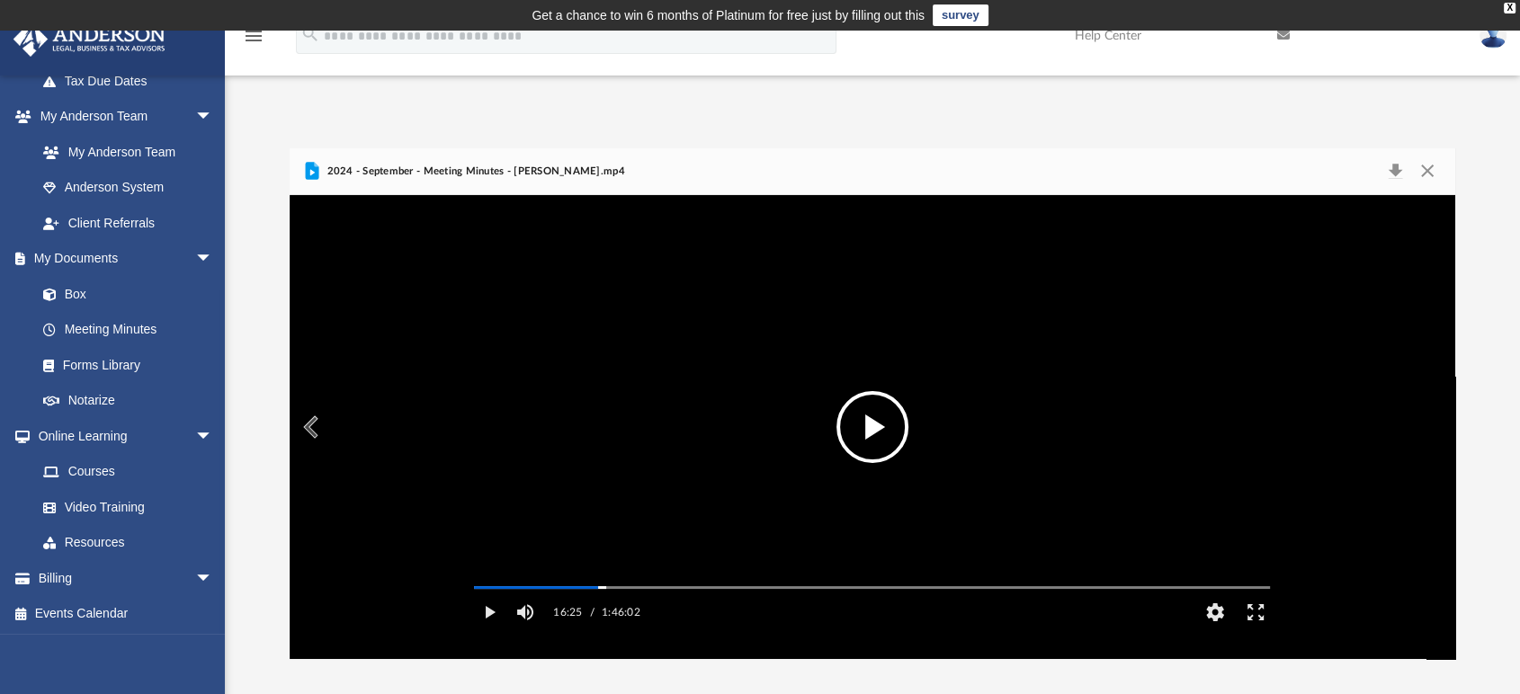
click at [777, 463] on video "File preview" at bounding box center [872, 427] width 825 height 413
click at [595, 458] on video "File preview" at bounding box center [872, 427] width 825 height 413
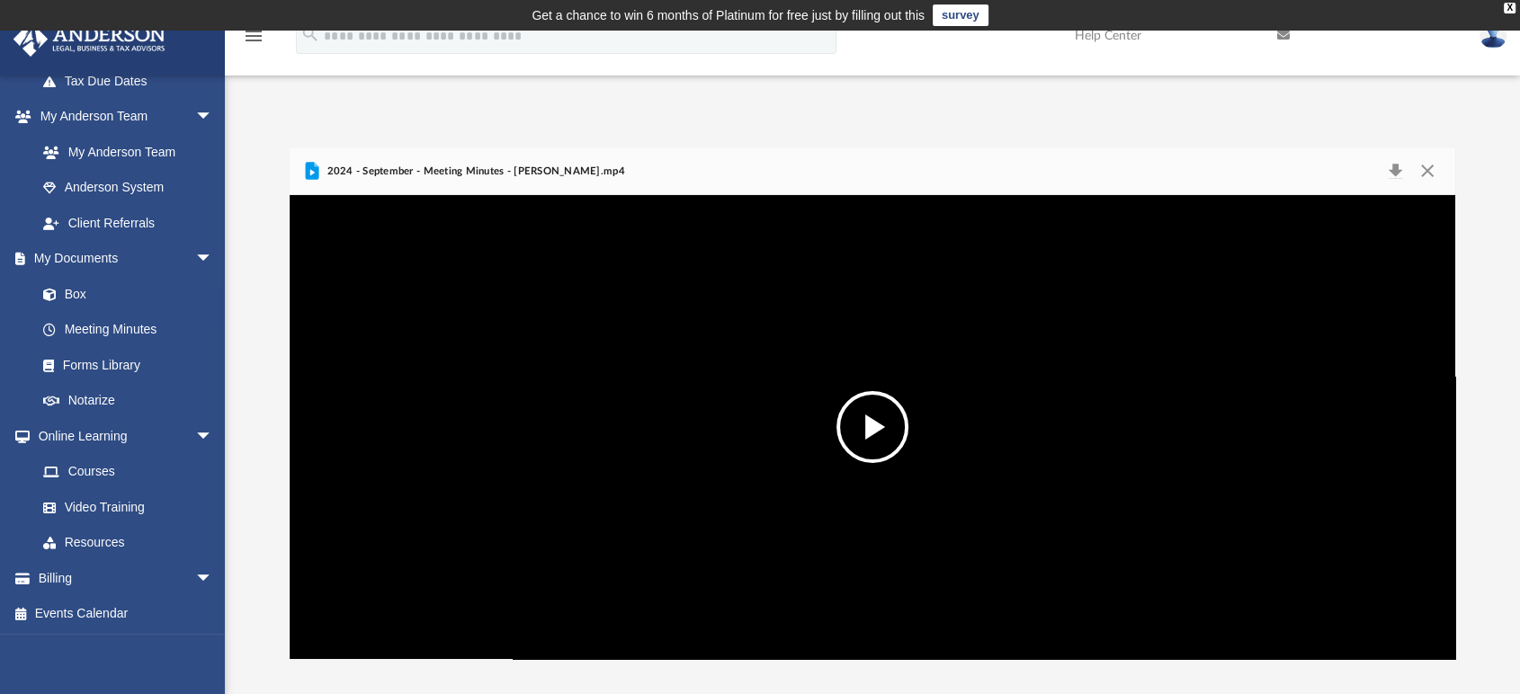
click at [719, 72] on div "menu search Site Menu add [EMAIL_ADDRESS][DOMAIN_NAME] My Profile Reset Passwor…" at bounding box center [759, 43] width 1493 height 61
